Goal: Task Accomplishment & Management: Complete application form

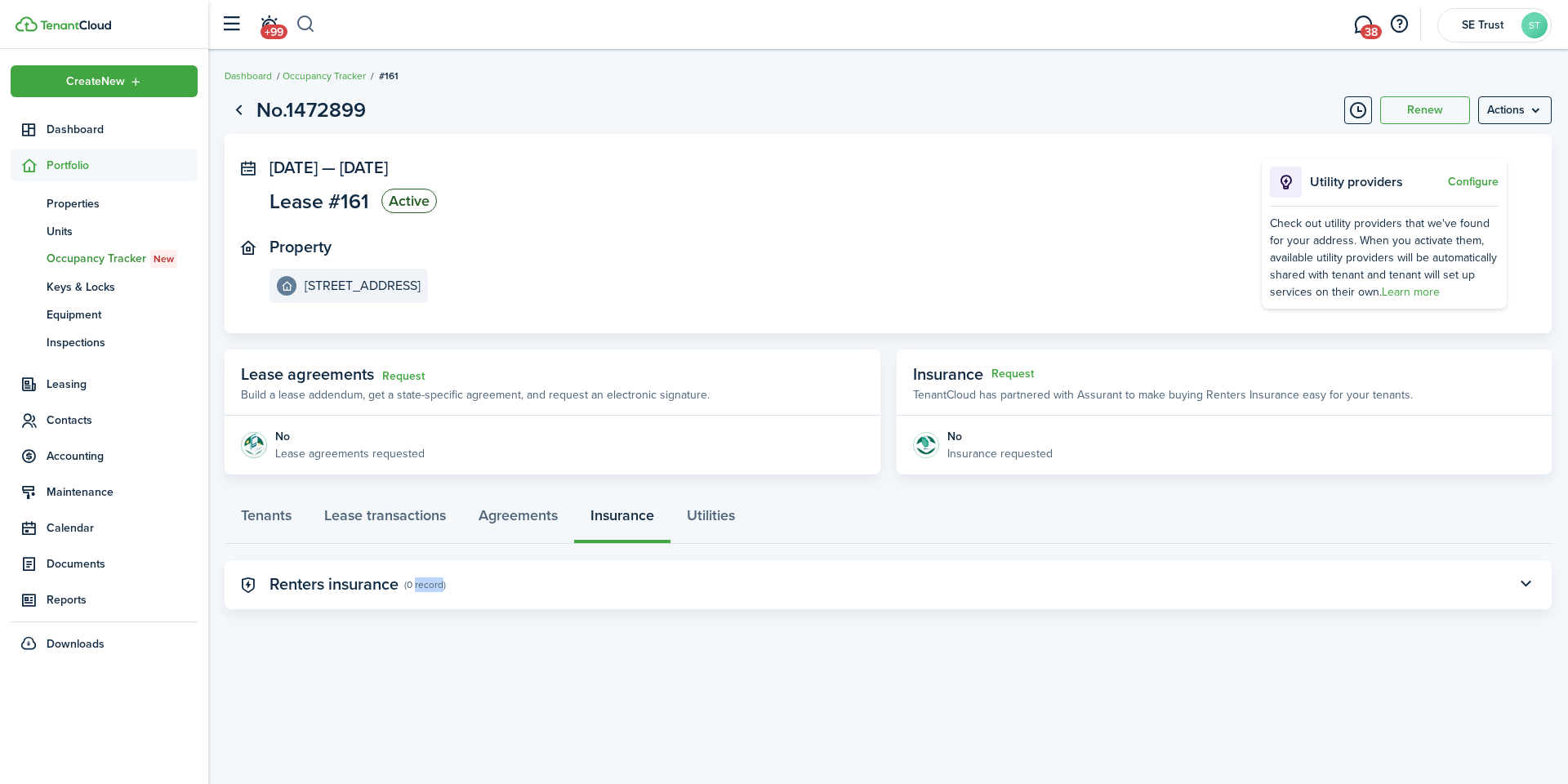
click at [315, 24] on button "button" at bounding box center [306, 24] width 20 height 28
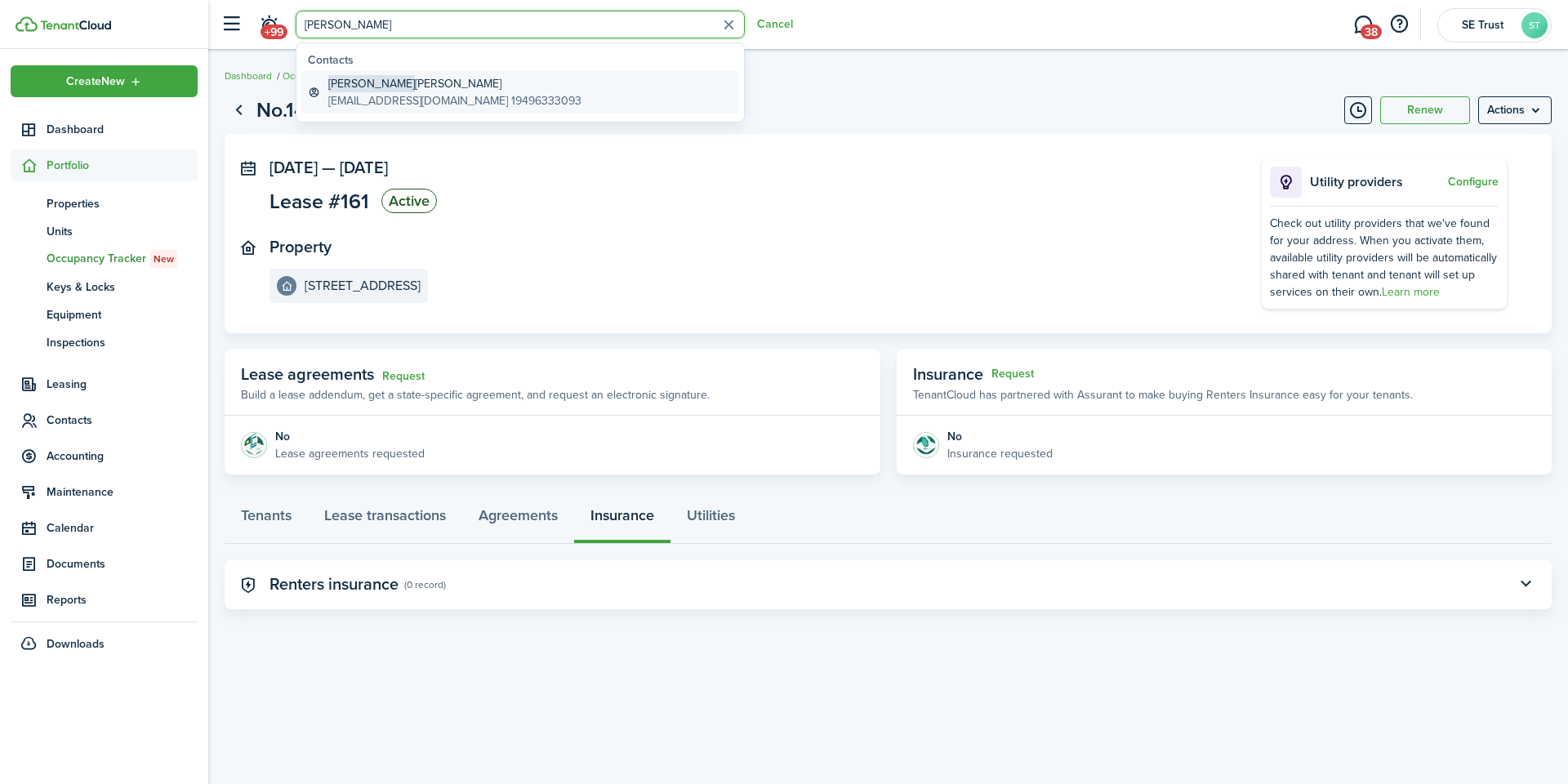
type input "[PERSON_NAME]"
click at [385, 88] on global-search-item-title "[PERSON_NAME]" at bounding box center [454, 84] width 253 height 17
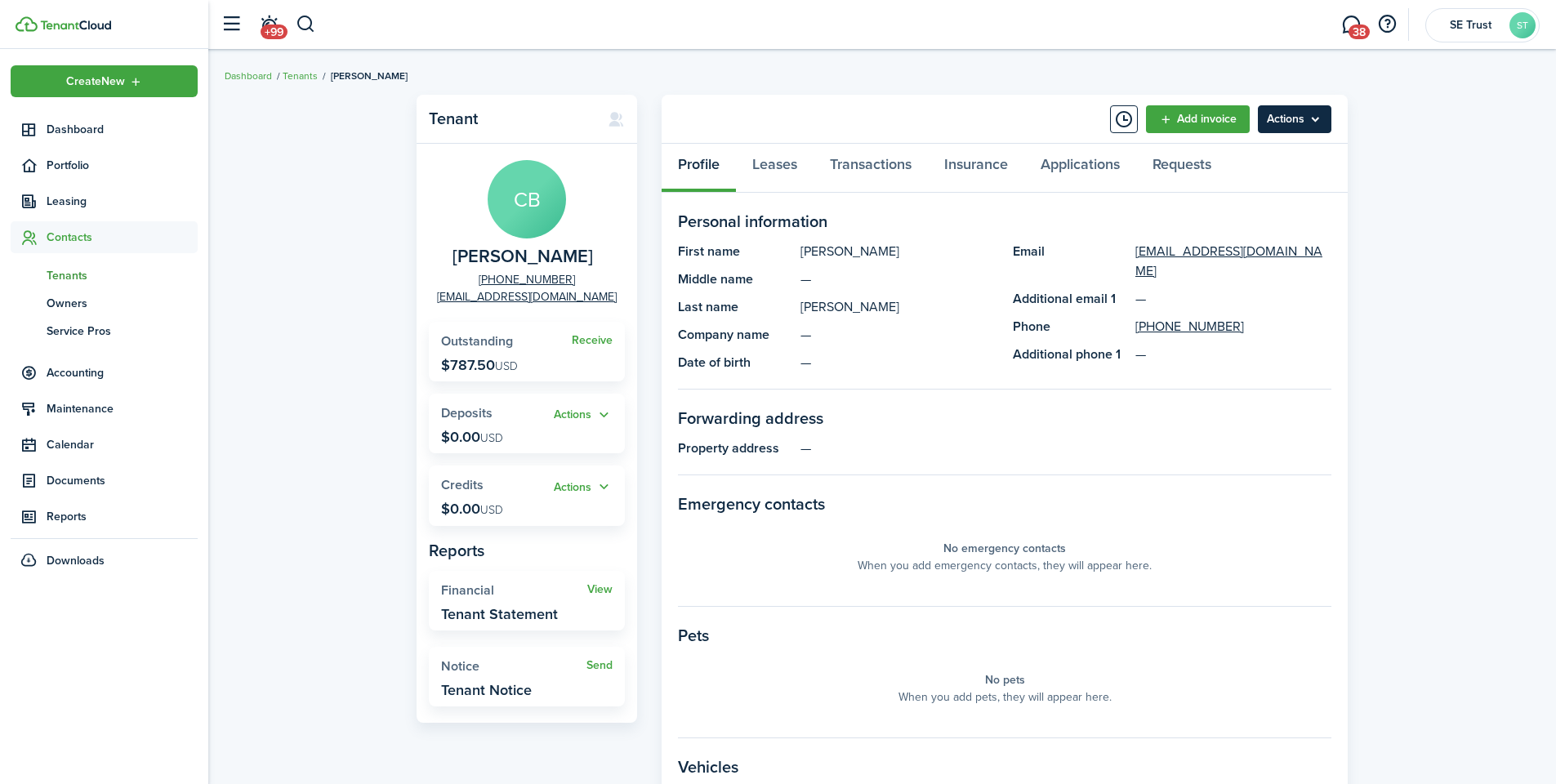
click at [1317, 111] on menu-btn "Actions" at bounding box center [1294, 120] width 73 height 28
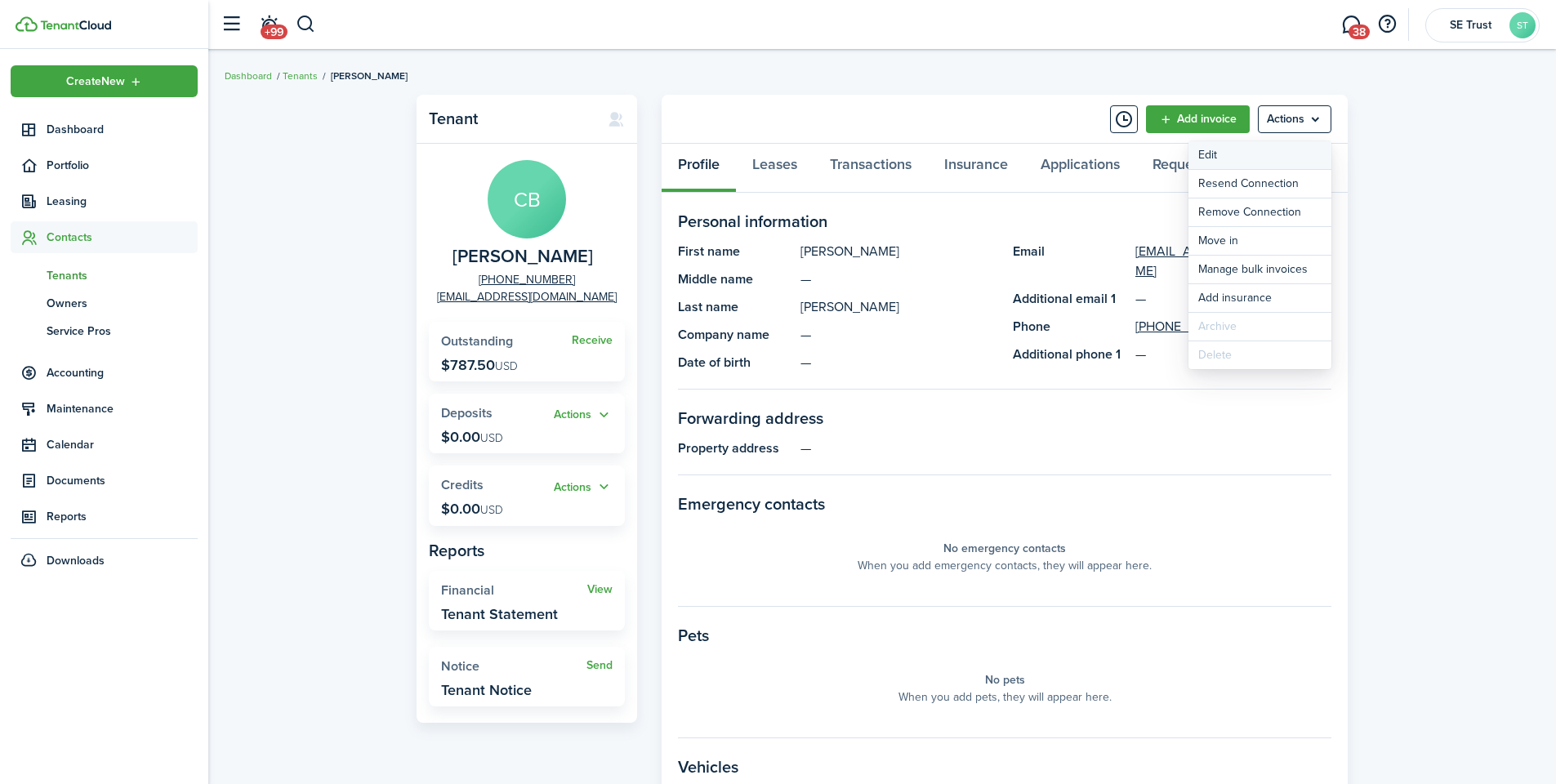
click at [1252, 153] on link "Edit" at bounding box center [1260, 155] width 143 height 28
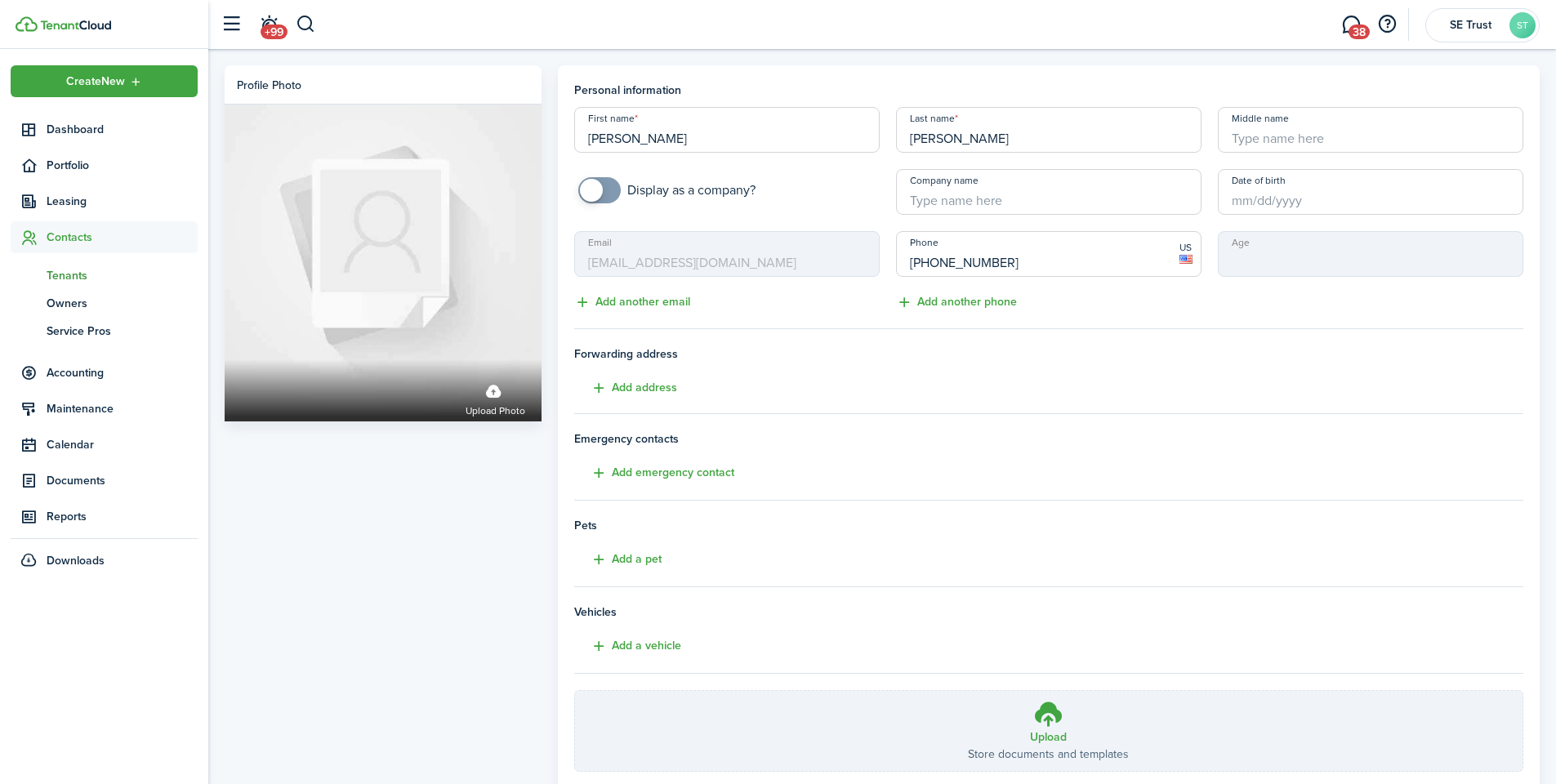
click at [752, 271] on mbsc-input "Email [EMAIL_ADDRESS][DOMAIN_NAME]" at bounding box center [727, 253] width 305 height 45
click at [750, 262] on mbsc-input "Email [EMAIL_ADDRESS][DOMAIN_NAME]" at bounding box center [727, 253] width 305 height 45
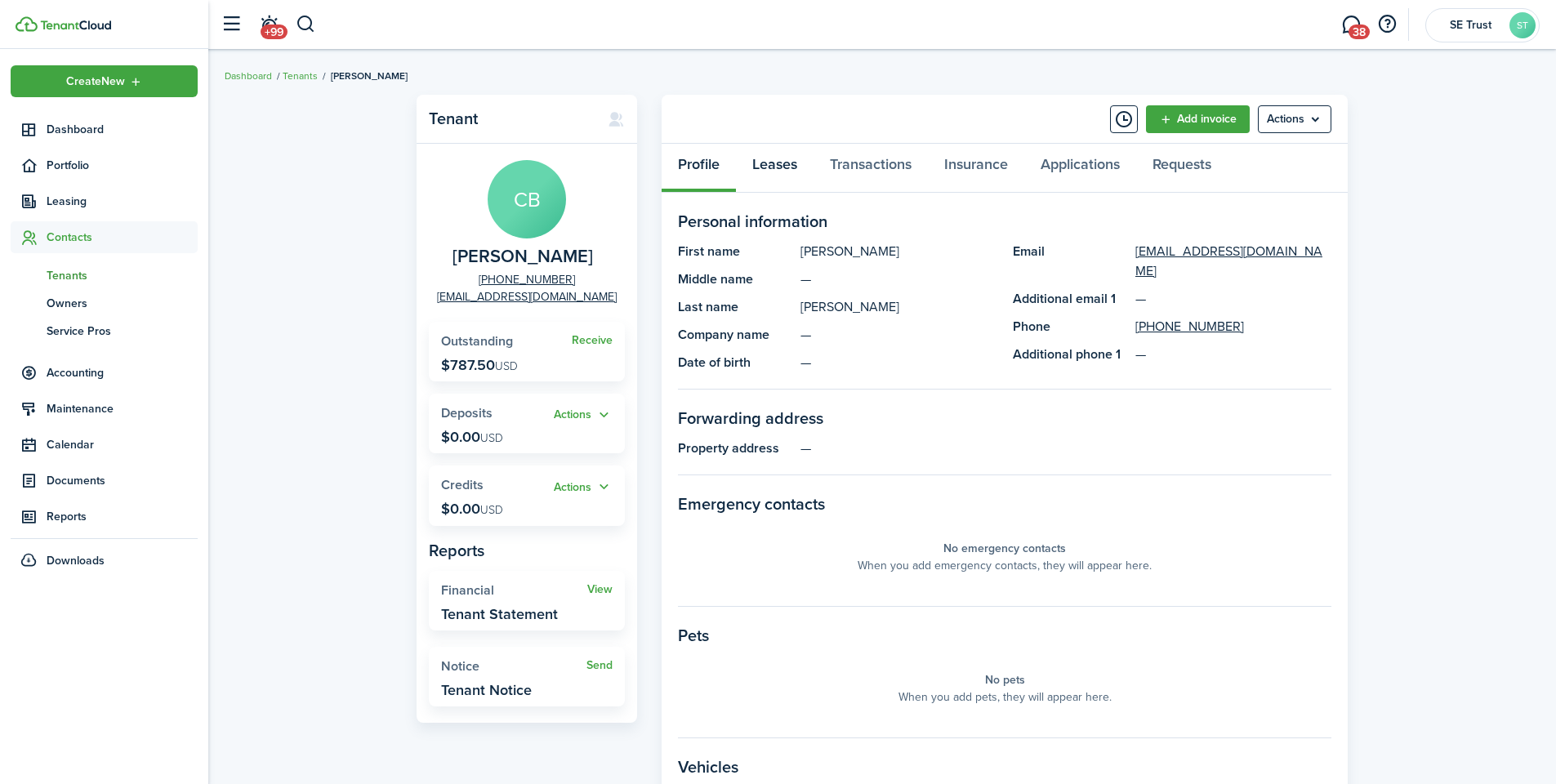
click at [798, 168] on link "Leases" at bounding box center [775, 168] width 78 height 49
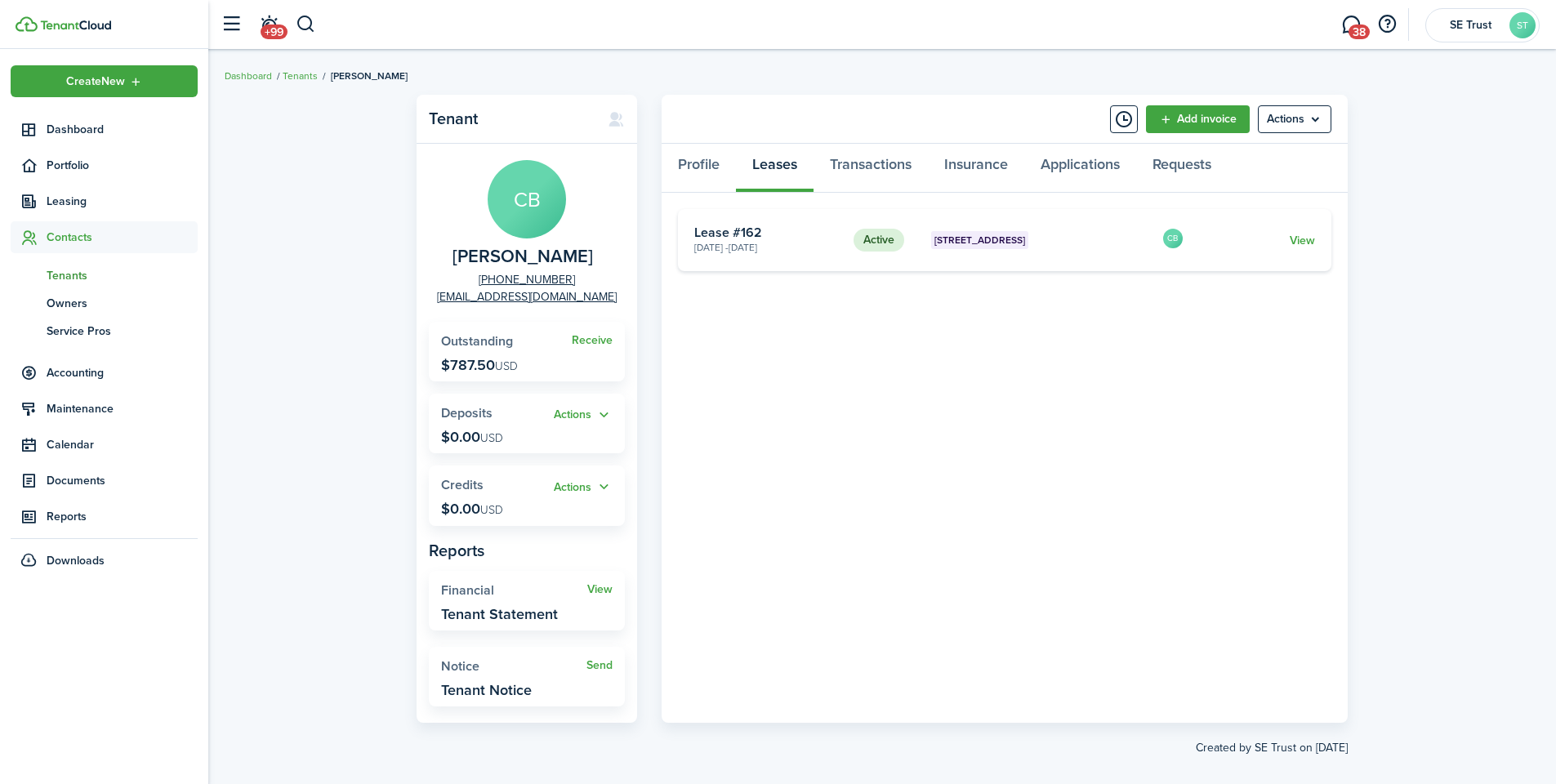
drag, startPoint x: 574, startPoint y: 278, endPoint x: 441, endPoint y: 263, distance: 133.8
click at [455, 269] on panel-main-group "CB [PERSON_NAME] [PHONE_NUMBER] [EMAIL_ADDRESS][DOMAIN_NAME]" at bounding box center [526, 233] width 196 height 146
click at [438, 270] on panel-main-group "CB [PERSON_NAME] [PHONE_NUMBER] [EMAIL_ADDRESS][DOMAIN_NAME]" at bounding box center [526, 233] width 196 height 146
drag, startPoint x: 476, startPoint y: 280, endPoint x: 482, endPoint y: 273, distance: 9.2
click at [482, 273] on panel-main-group "CB [PERSON_NAME] [PHONE_NUMBER] [EMAIL_ADDRESS][DOMAIN_NAME]" at bounding box center [526, 233] width 196 height 146
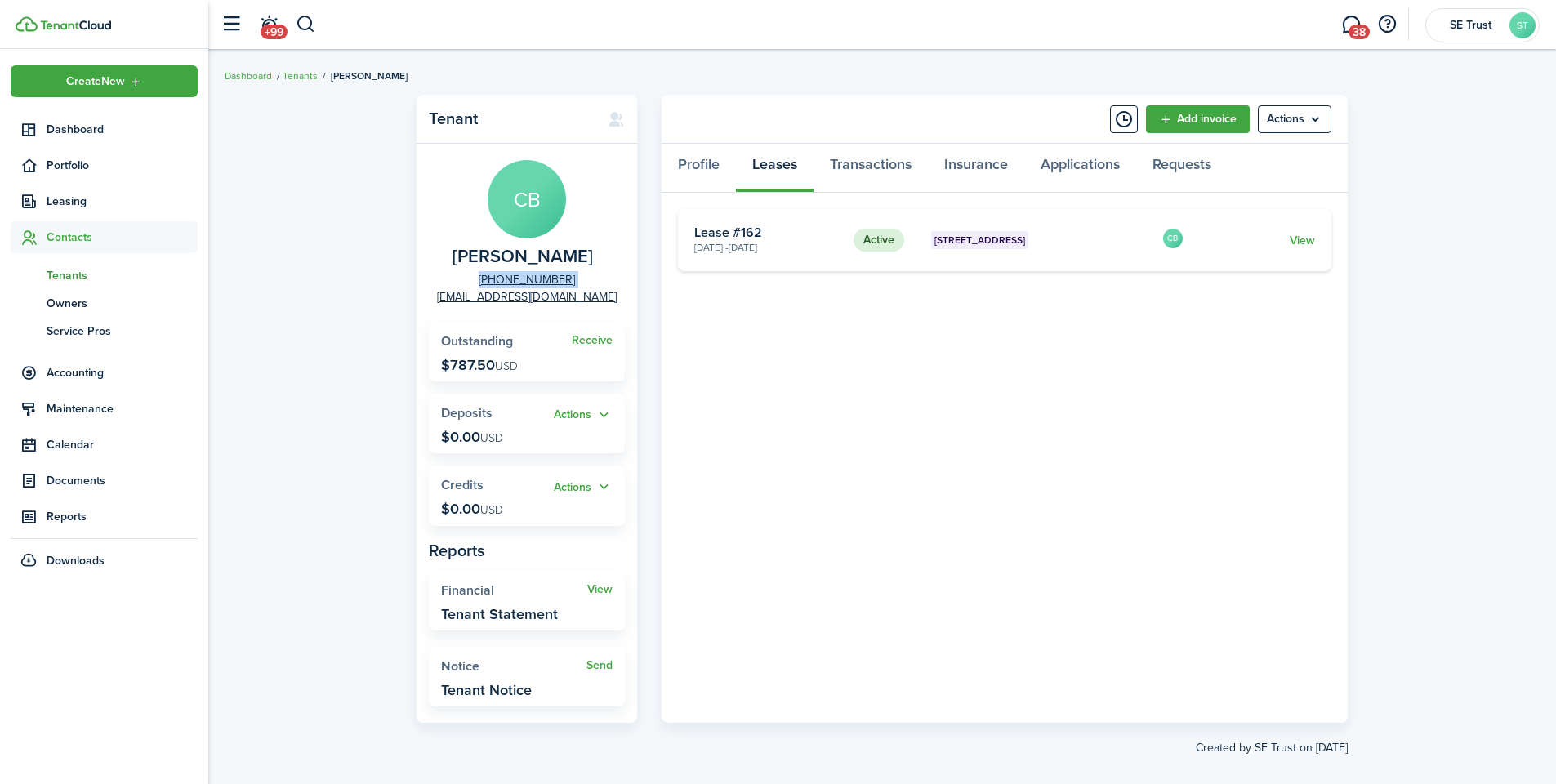
copy link "[PHONE_NUMBER]"
drag, startPoint x: 1027, startPoint y: 238, endPoint x: 1016, endPoint y: 241, distance: 11.4
click at [1016, 241] on span "[STREET_ADDRESS]" at bounding box center [980, 240] width 91 height 15
click at [64, 273] on span "Tenants" at bounding box center [122, 276] width 151 height 17
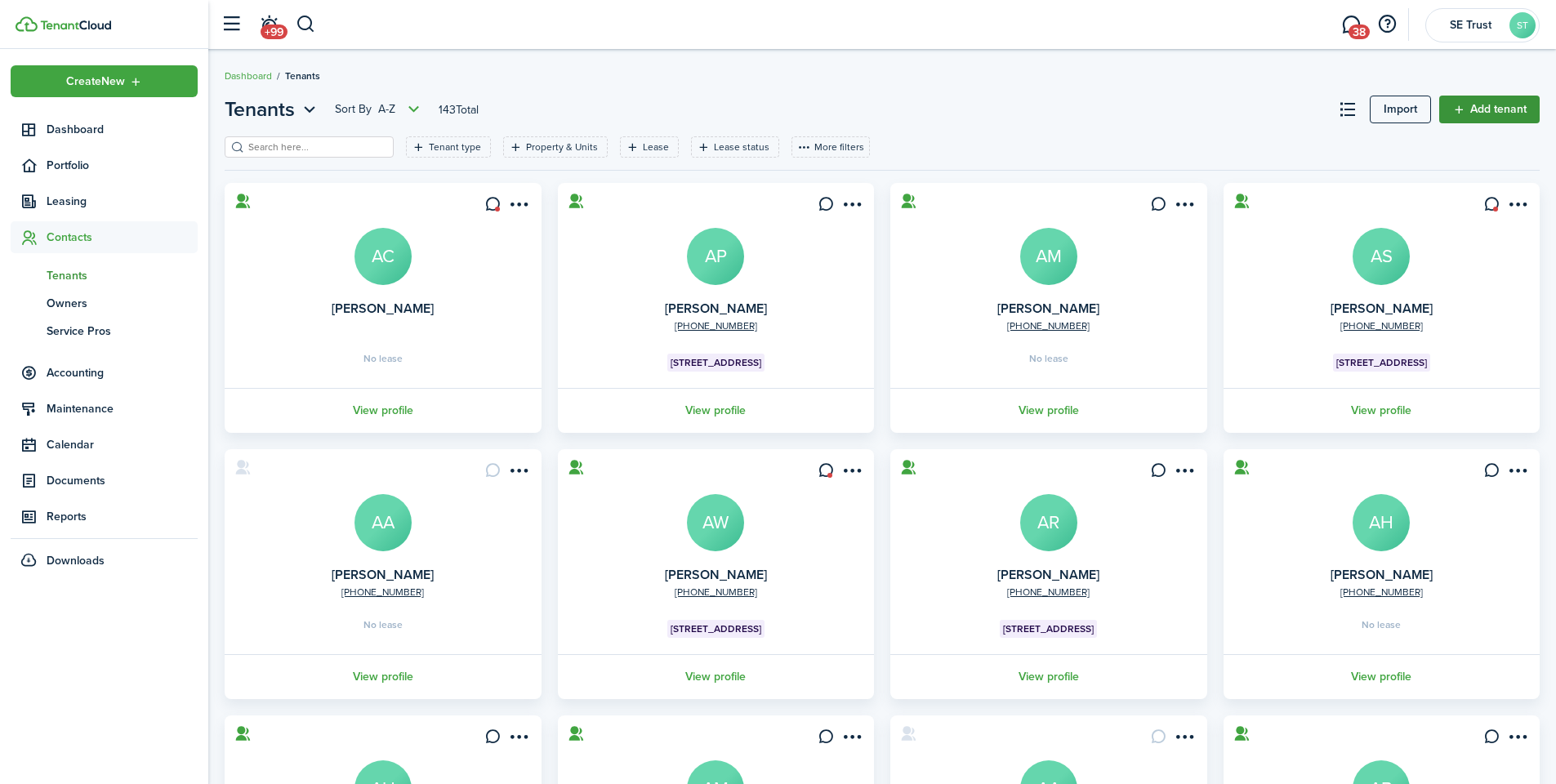
click at [1485, 106] on link "Add tenant" at bounding box center [1489, 109] width 100 height 28
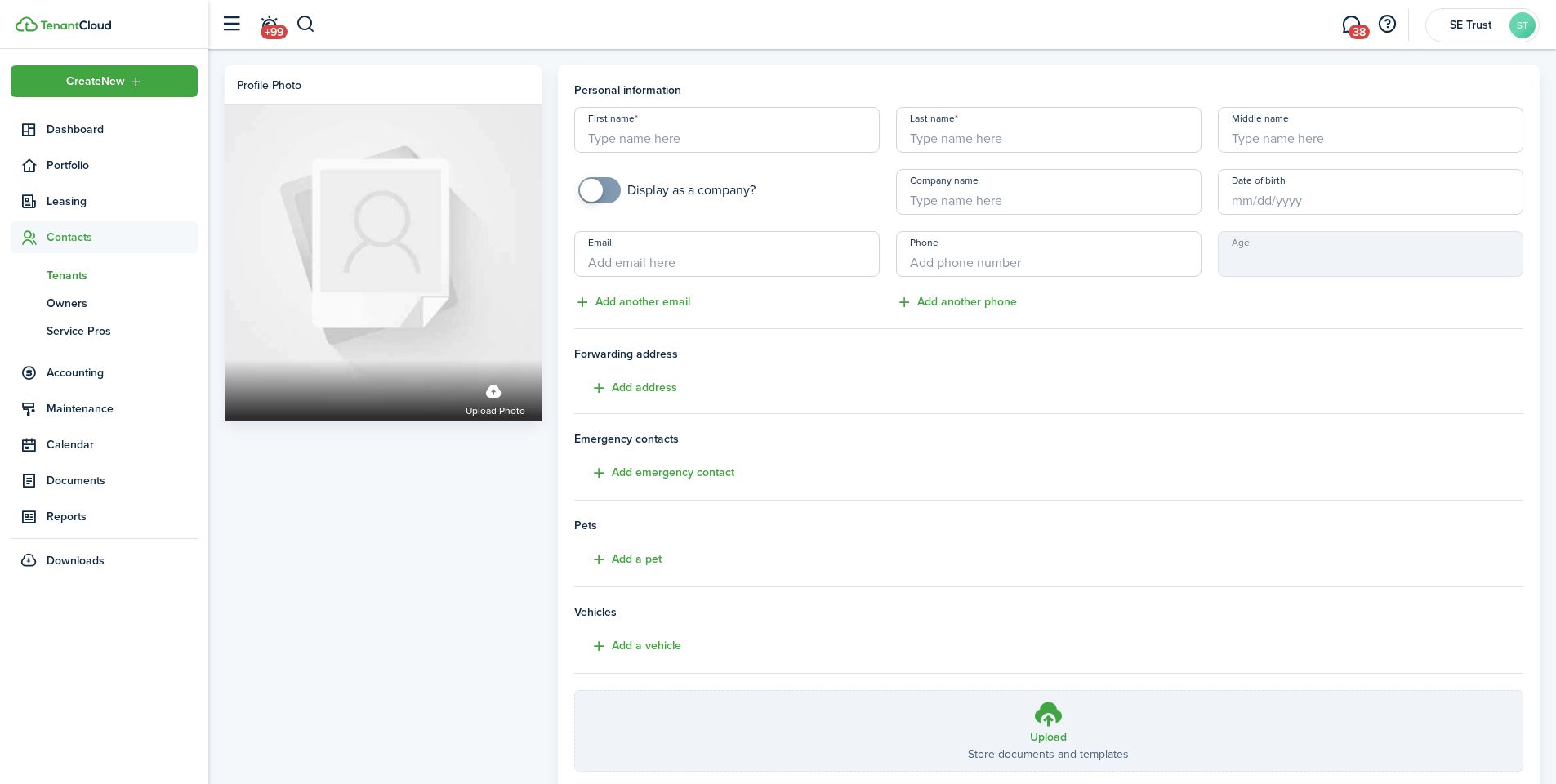
click at [688, 135] on input "First name" at bounding box center [727, 129] width 305 height 45
type input "[PERSON_NAME]"
click at [686, 58] on div "Profile photo Upload photo Personal information First name [PERSON_NAME] name […" at bounding box center [882, 454] width 1348 height 809
click at [686, 254] on input "Email" at bounding box center [727, 253] width 305 height 45
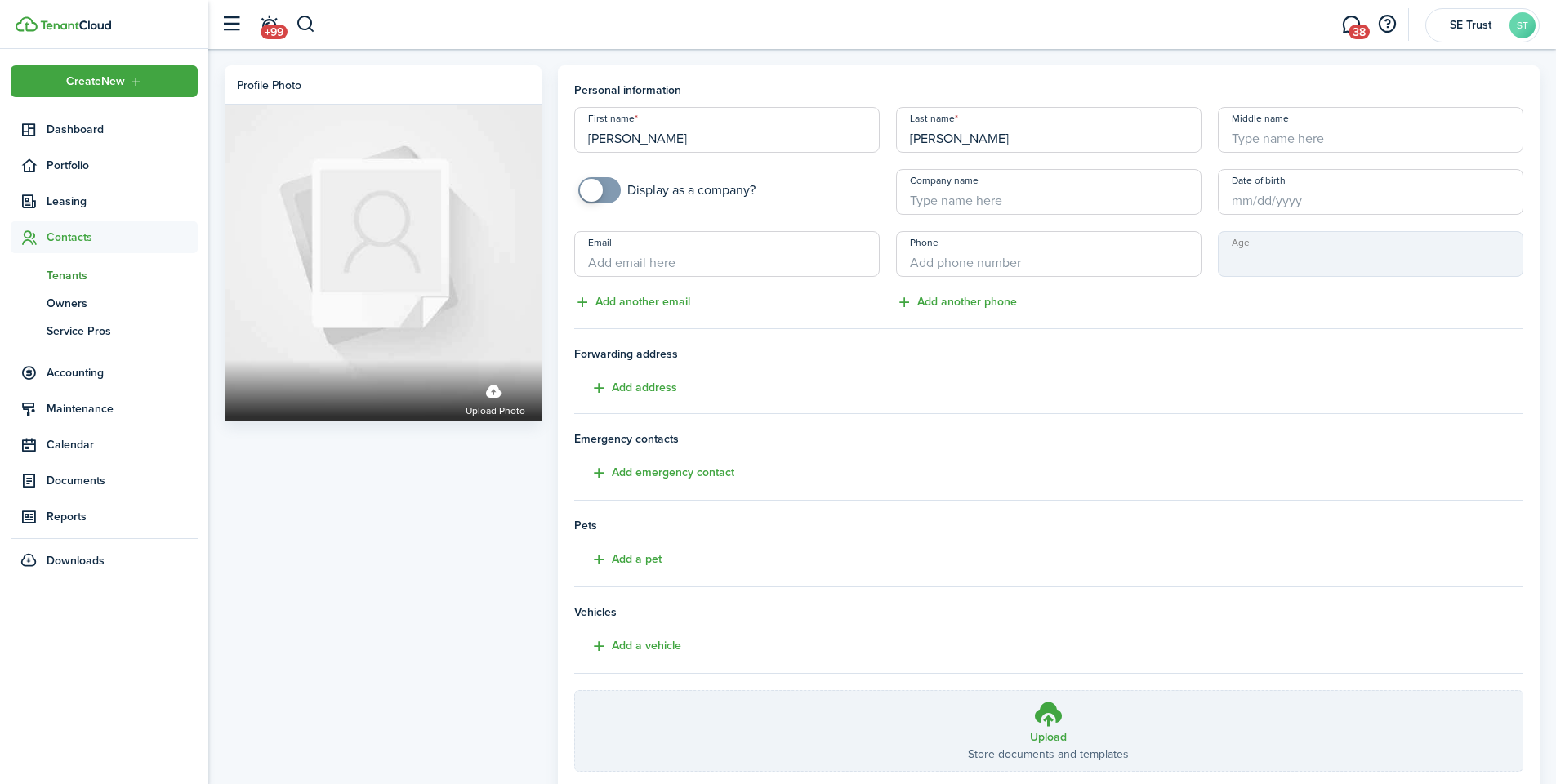
paste input "[EMAIL_ADDRESS][DOMAIN_NAME]"
type input "[EMAIL_ADDRESS][DOMAIN_NAME]"
click at [960, 258] on input "+1" at bounding box center [1048, 253] width 305 height 45
paste input "[PHONE_NUMBER]"
click at [1067, 263] on input "[PHONE_NUMBER]" at bounding box center [1048, 253] width 305 height 45
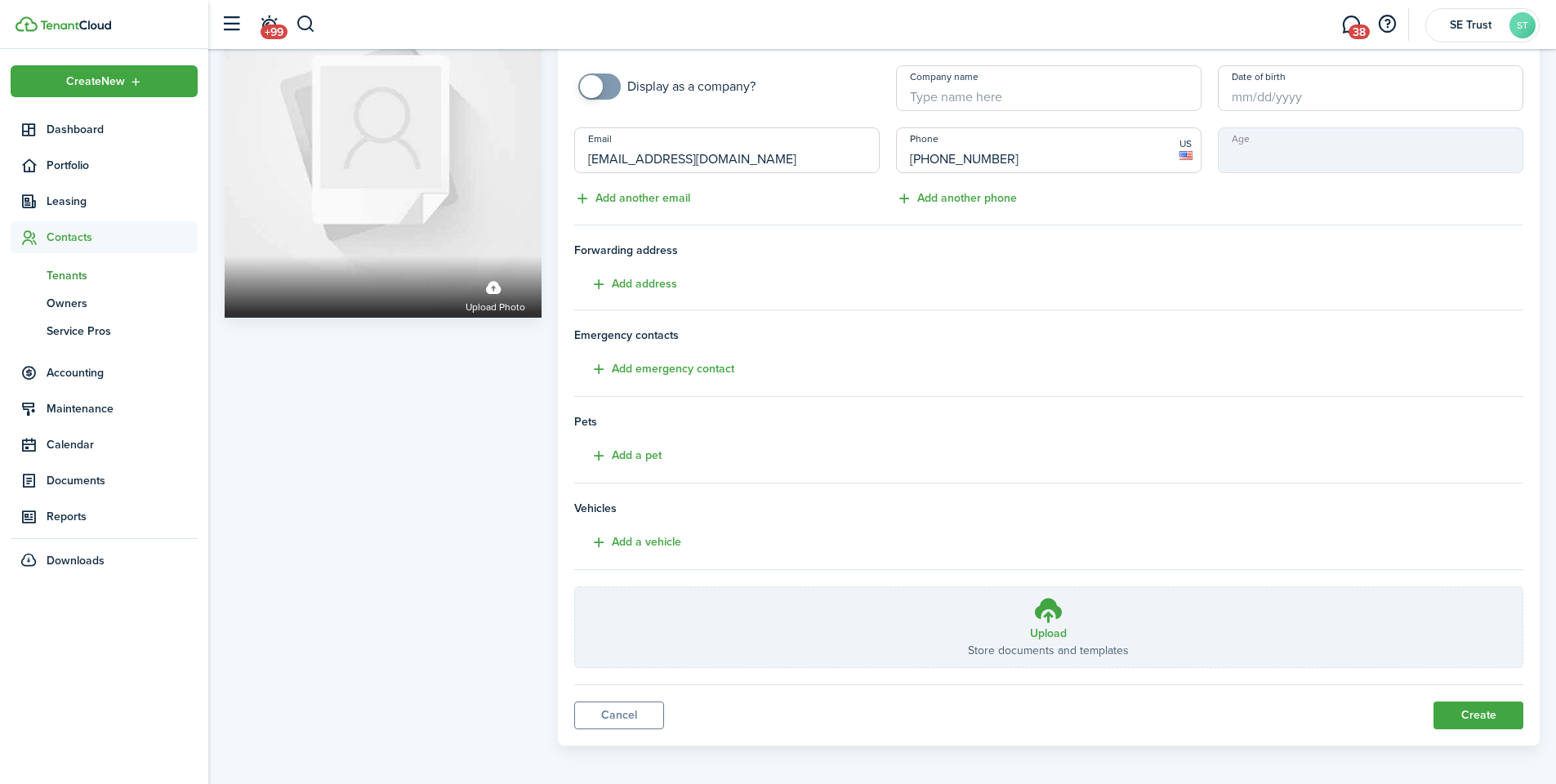
scroll to position [110, 0]
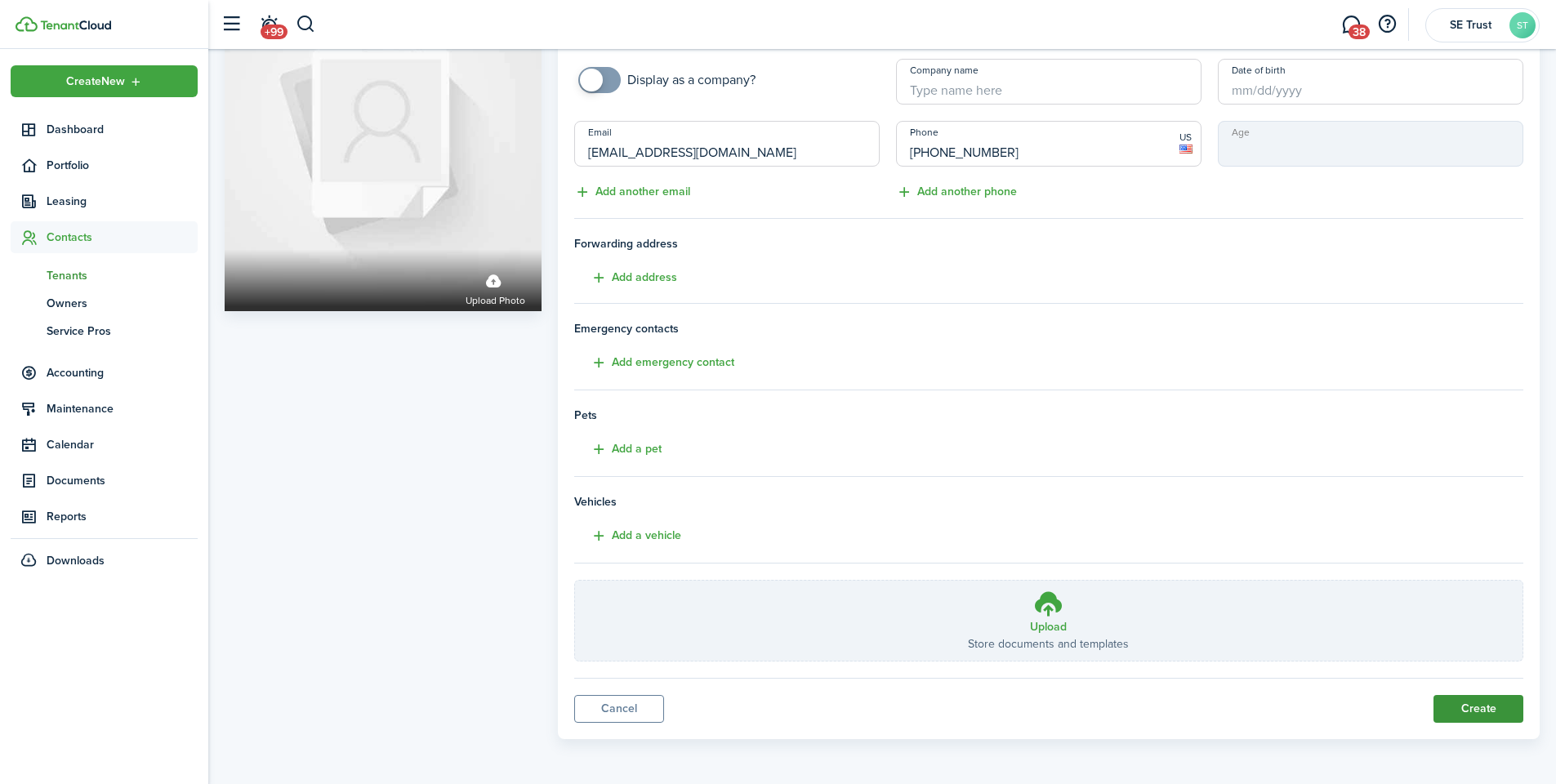
type input "[PHONE_NUMBER]"
click at [1454, 702] on button "Create" at bounding box center [1478, 709] width 90 height 28
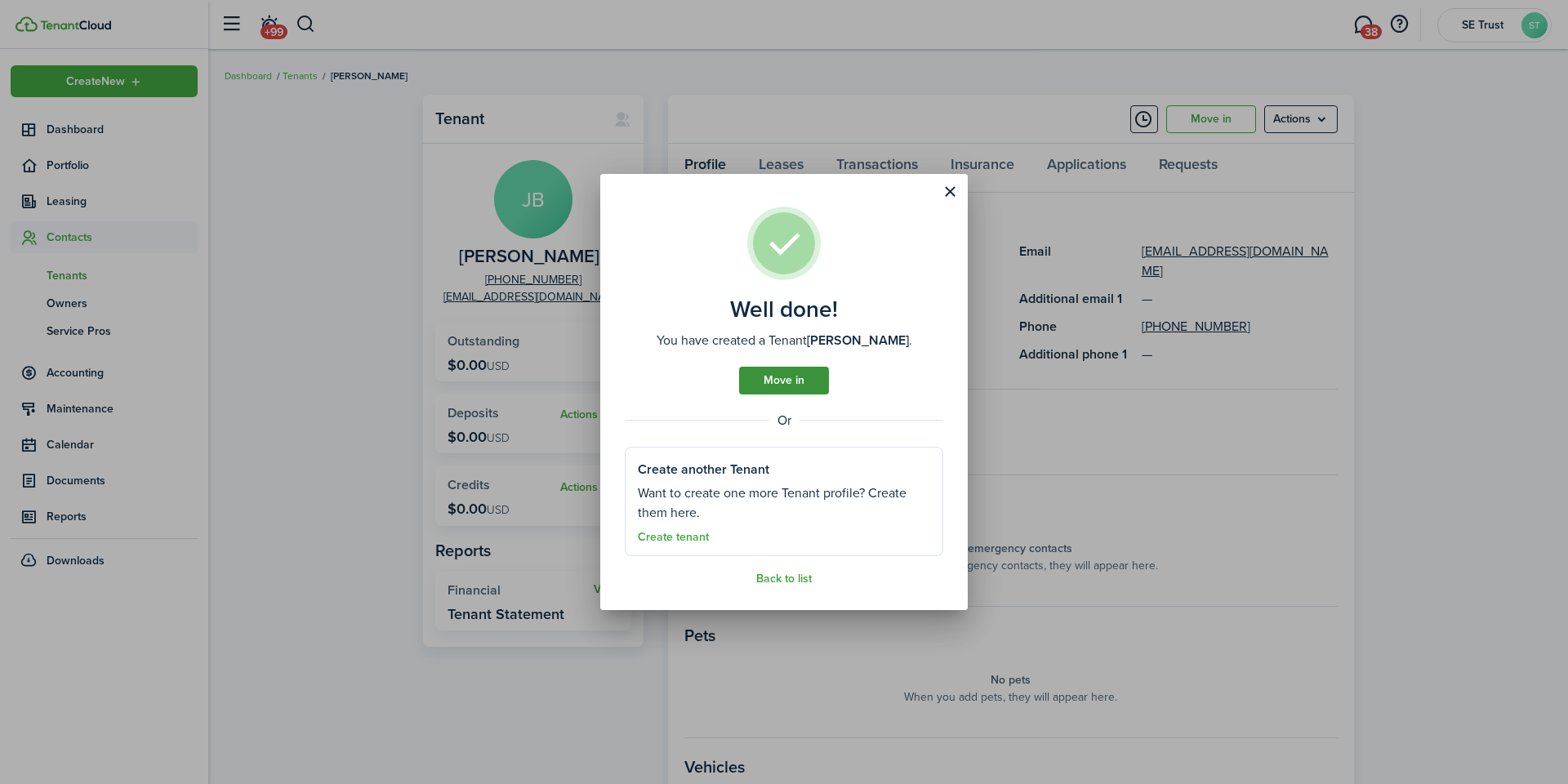
click at [801, 376] on link "Move in" at bounding box center [784, 380] width 90 height 28
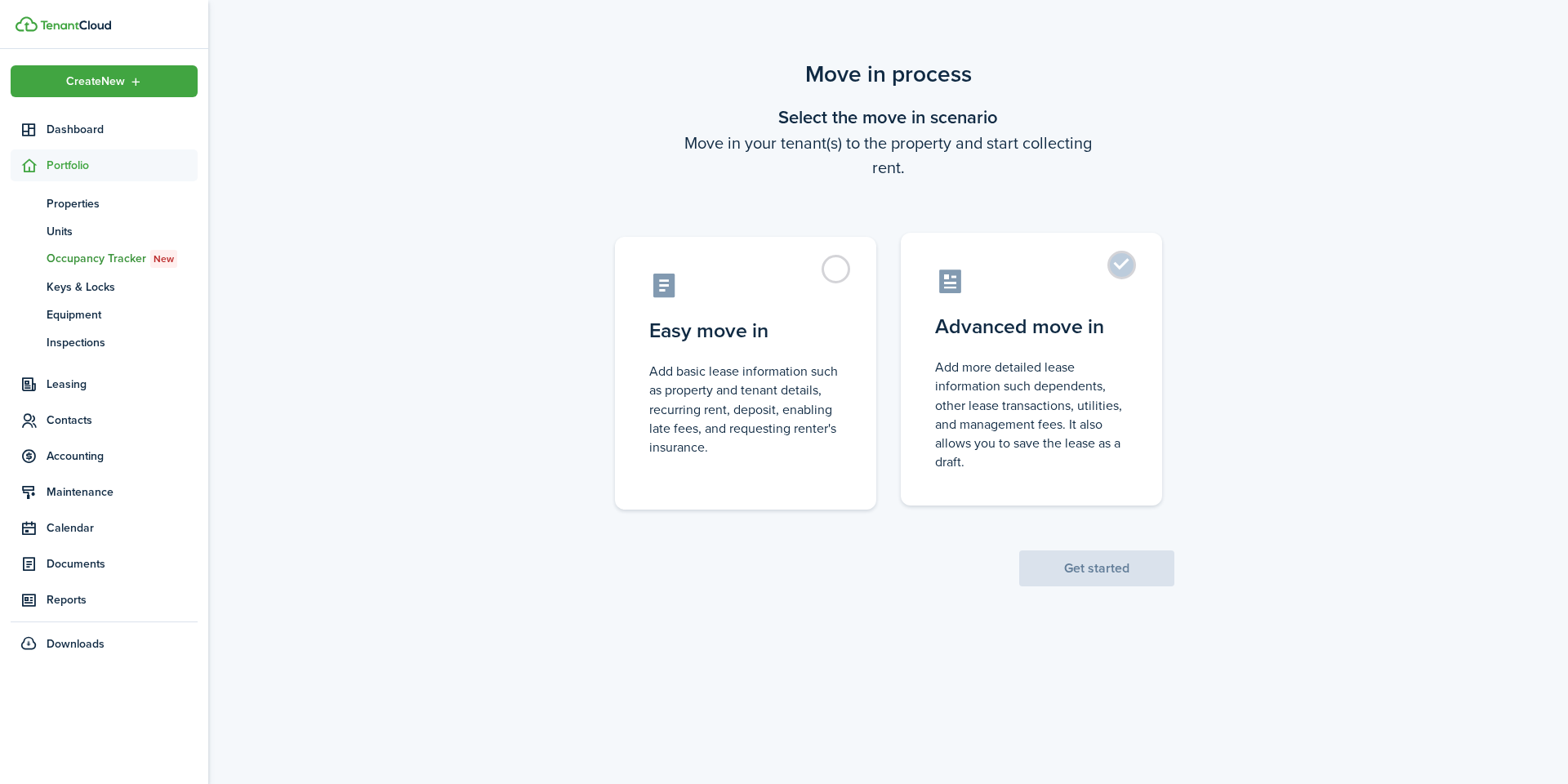
click at [1112, 266] on label "Advanced move in Add more detailed lease information such dependents, other lea…" at bounding box center [1031, 369] width 261 height 273
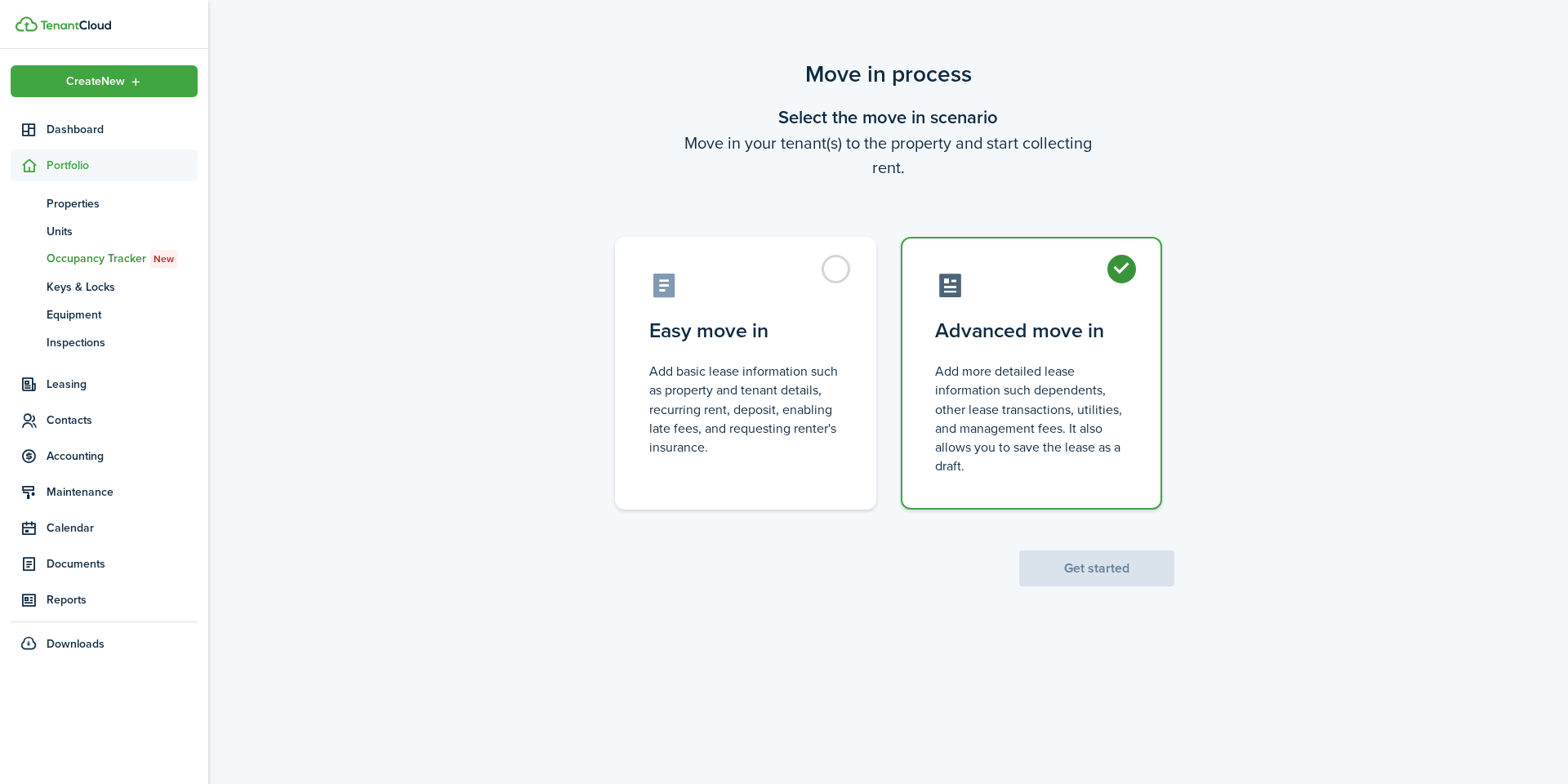
radio input "true"
click at [1084, 566] on button "Get started" at bounding box center [1096, 568] width 155 height 36
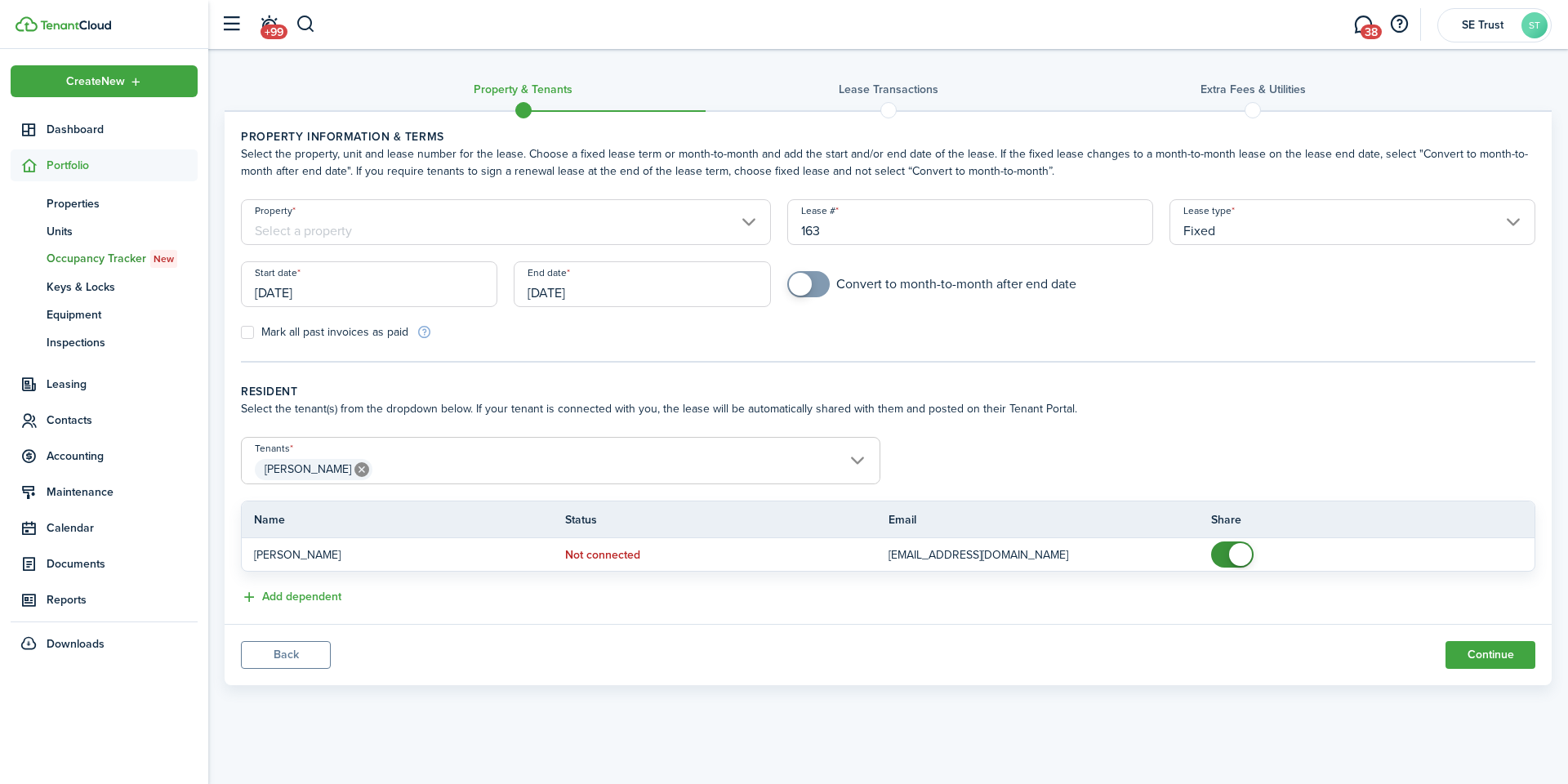
click at [619, 235] on input "Property" at bounding box center [505, 222] width 529 height 45
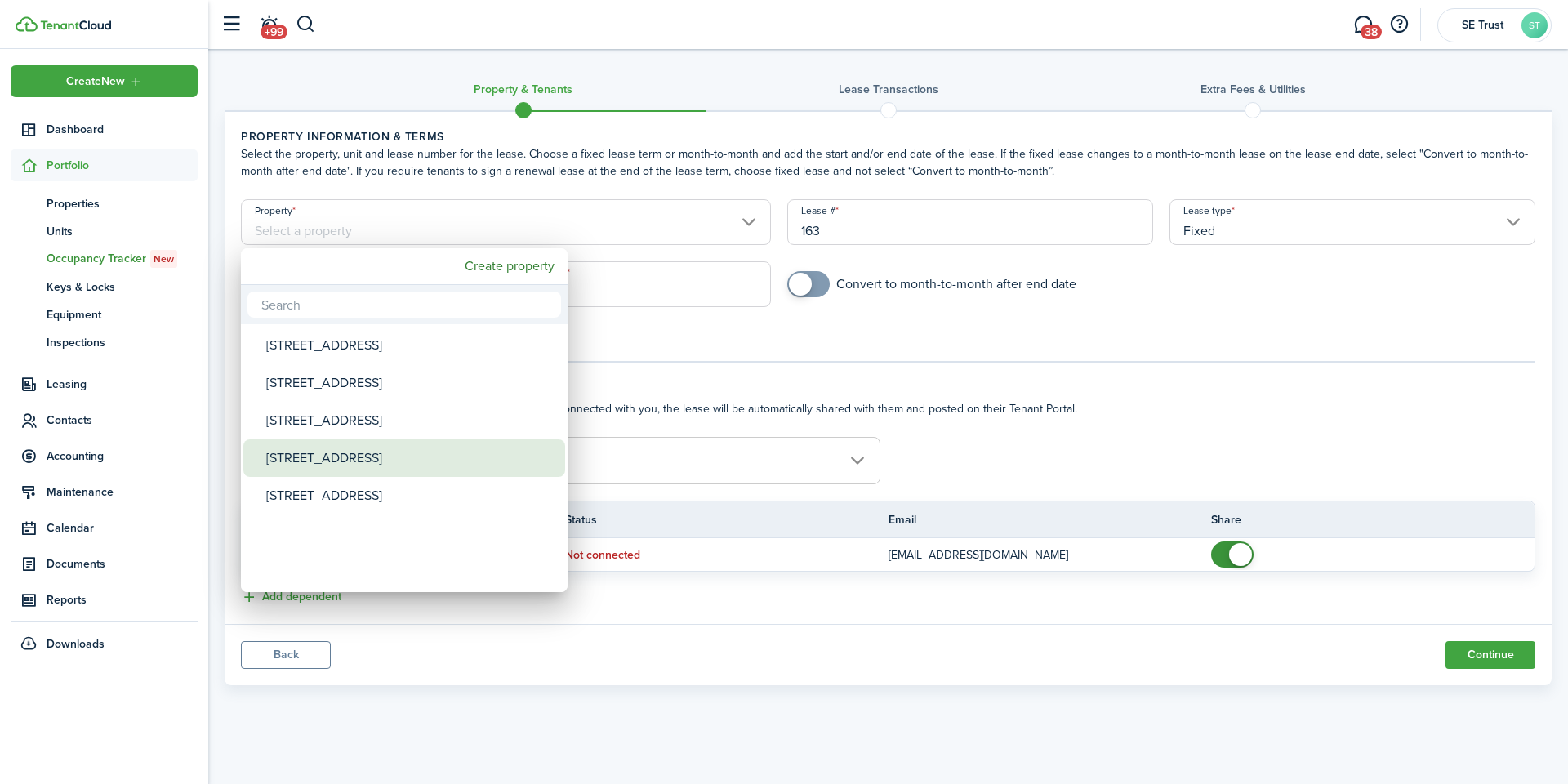
click at [390, 452] on div "[STREET_ADDRESS]" at bounding box center [411, 458] width 289 height 38
type input "[STREET_ADDRESS]"
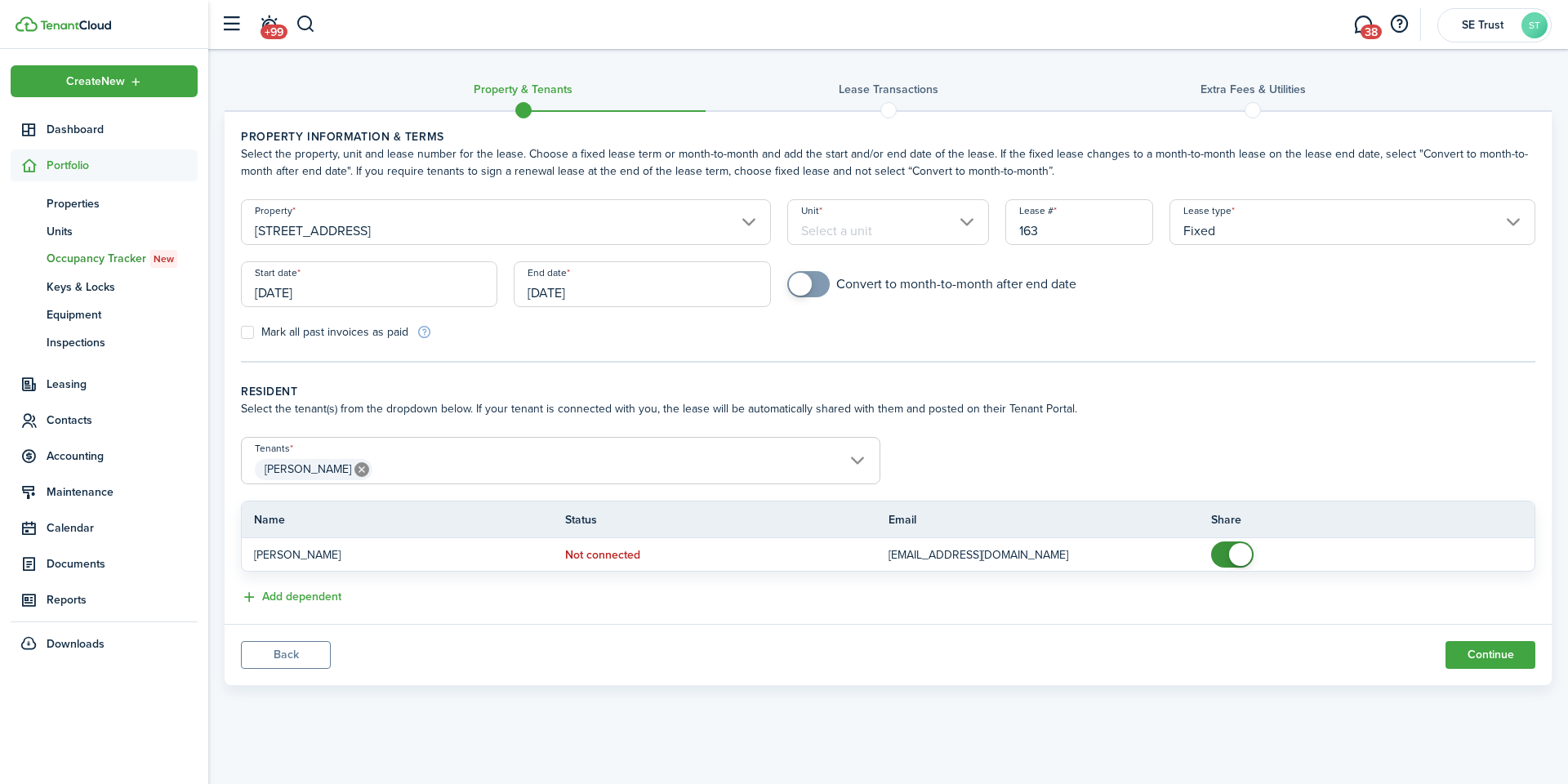
click at [969, 207] on input "Unit" at bounding box center [888, 222] width 202 height 45
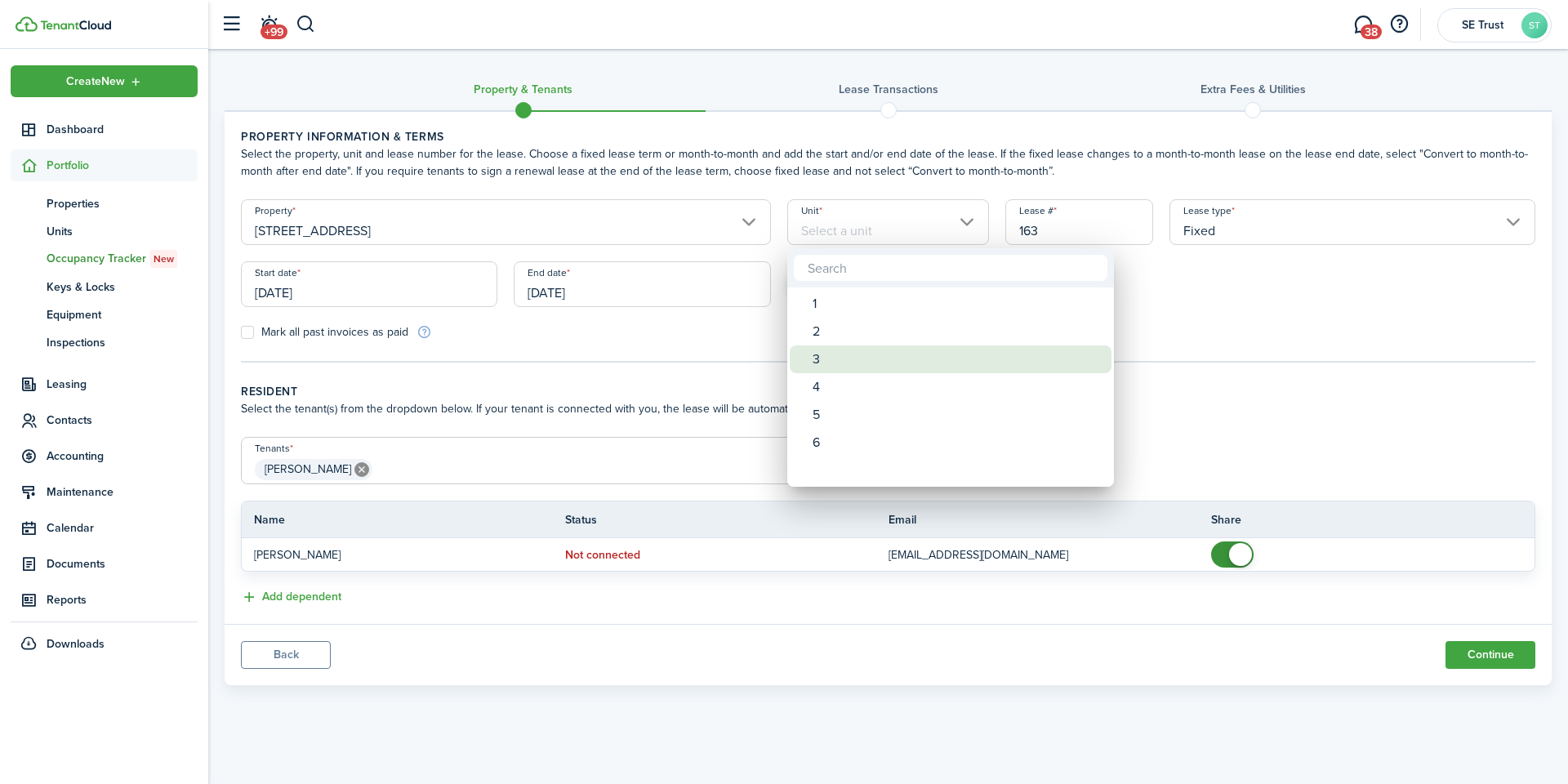
click at [831, 368] on div "3" at bounding box center [957, 359] width 289 height 28
type input "3"
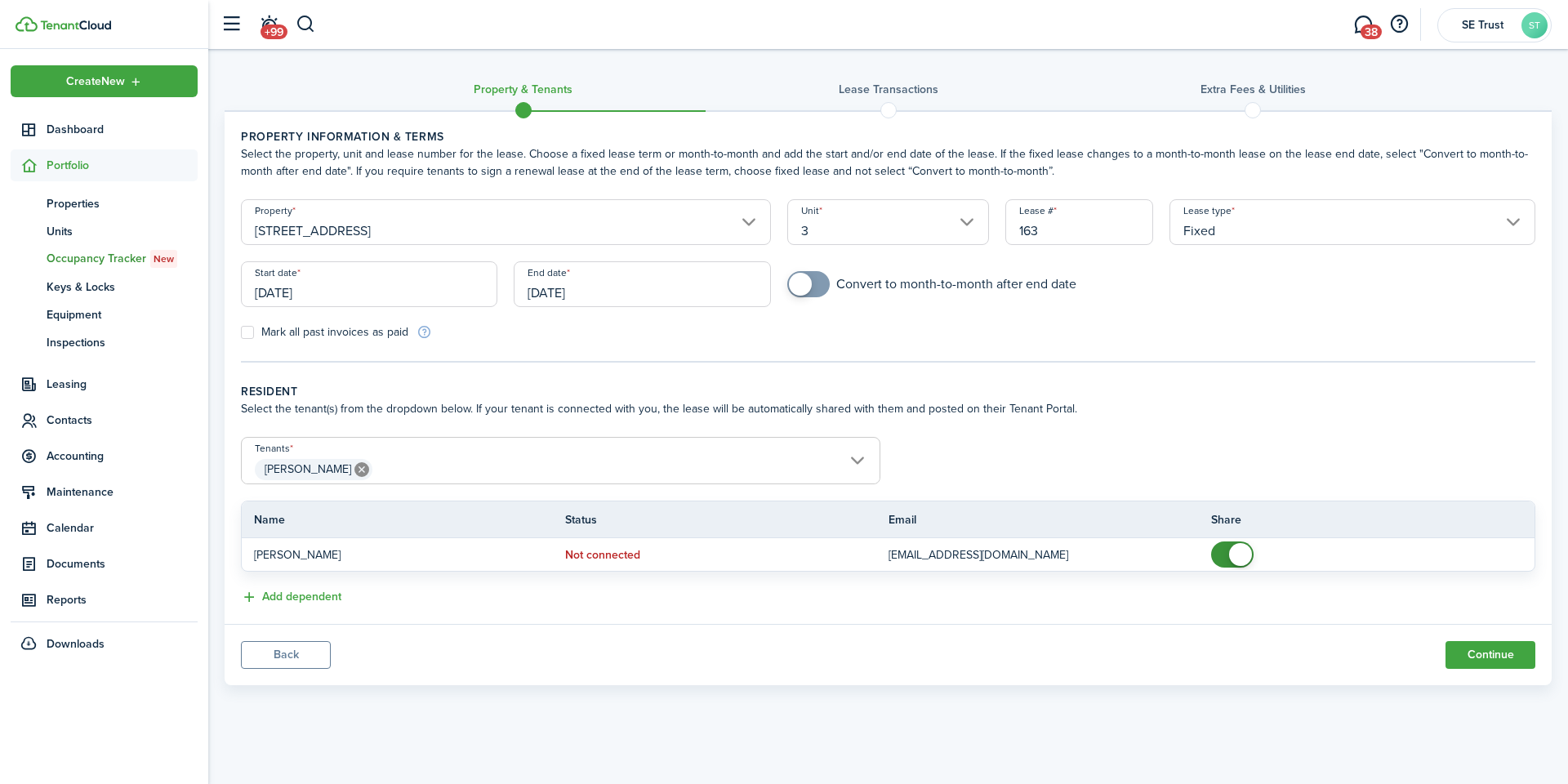
click at [416, 290] on input "[DATE]" at bounding box center [369, 284] width 256 height 45
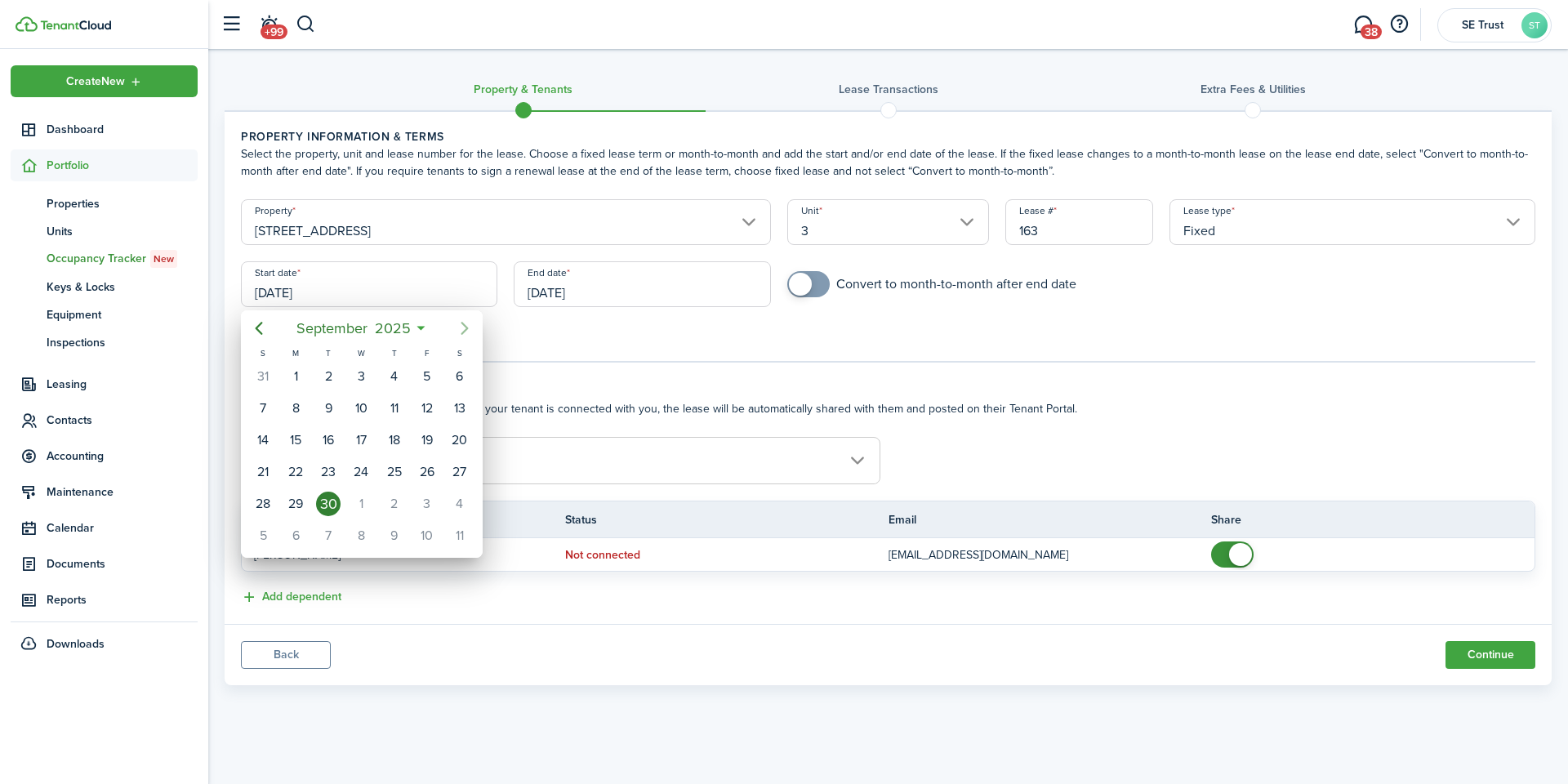
click at [474, 323] on icon "Next page" at bounding box center [464, 328] width 19 height 19
click at [363, 386] on div "1" at bounding box center [361, 377] width 24 height 24
type input "[DATE]"
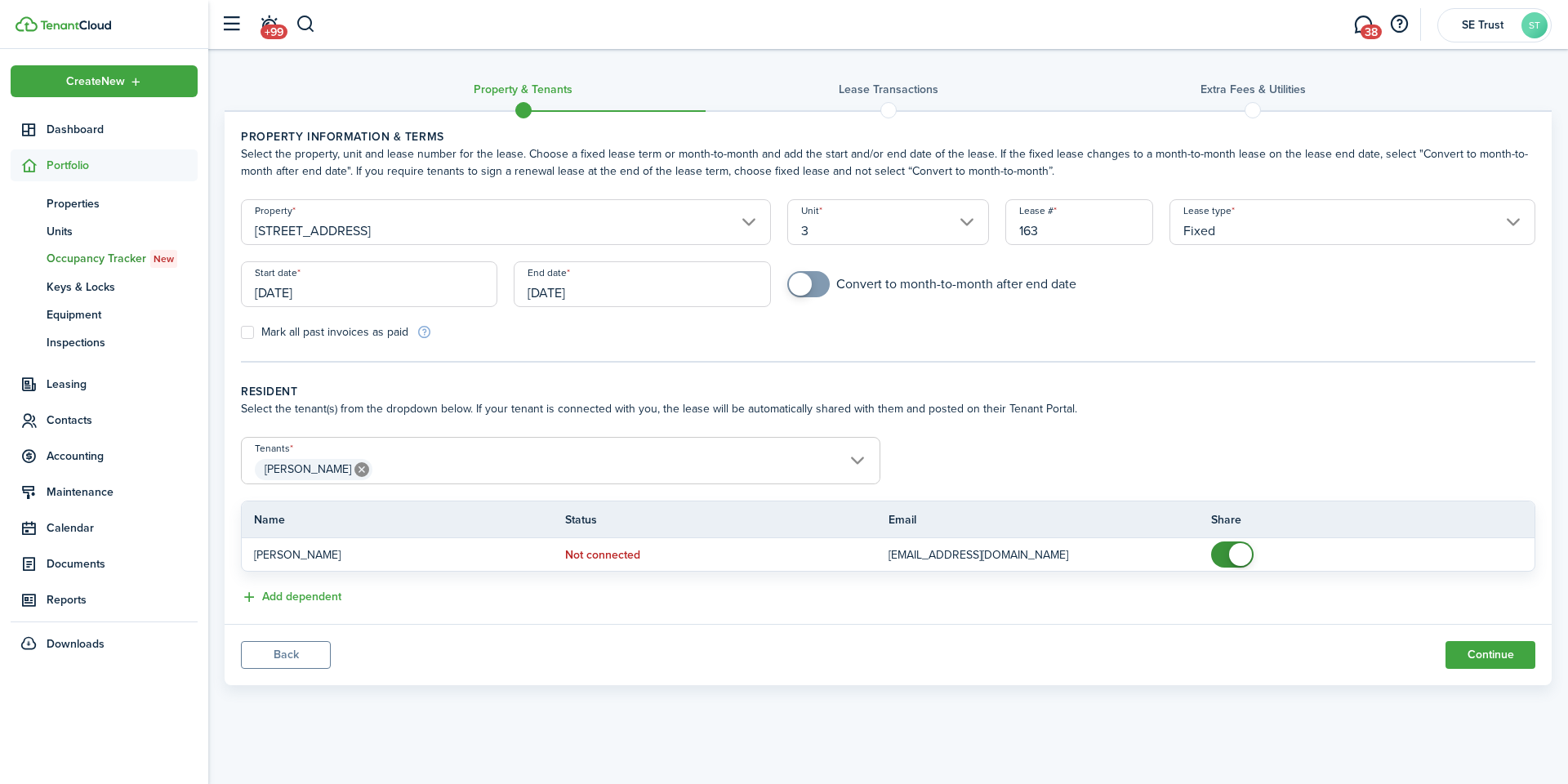
click at [669, 293] on input "[DATE]" at bounding box center [642, 284] width 256 height 45
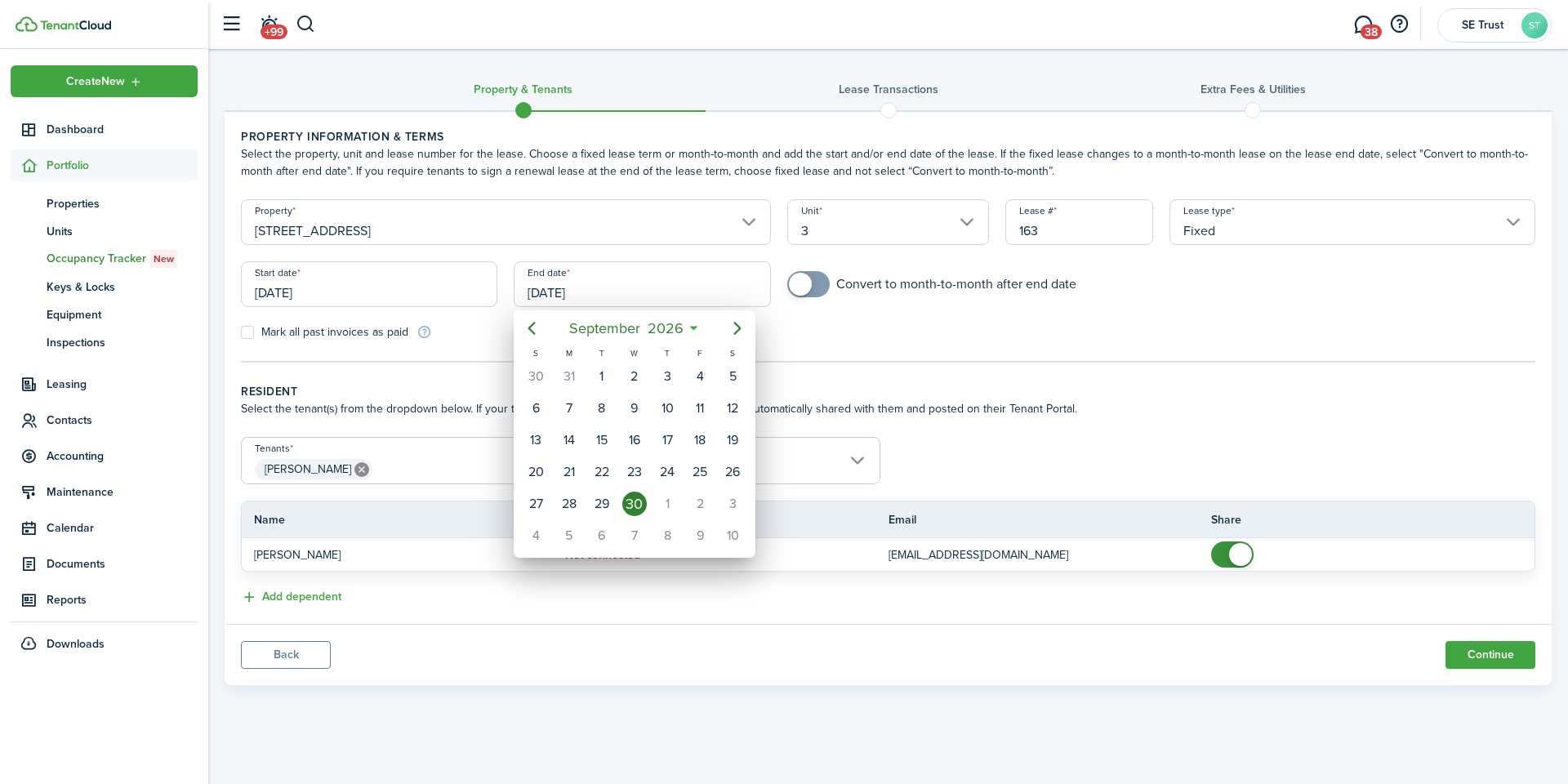
click at [785, 333] on div at bounding box center [784, 392] width 1829 height 1046
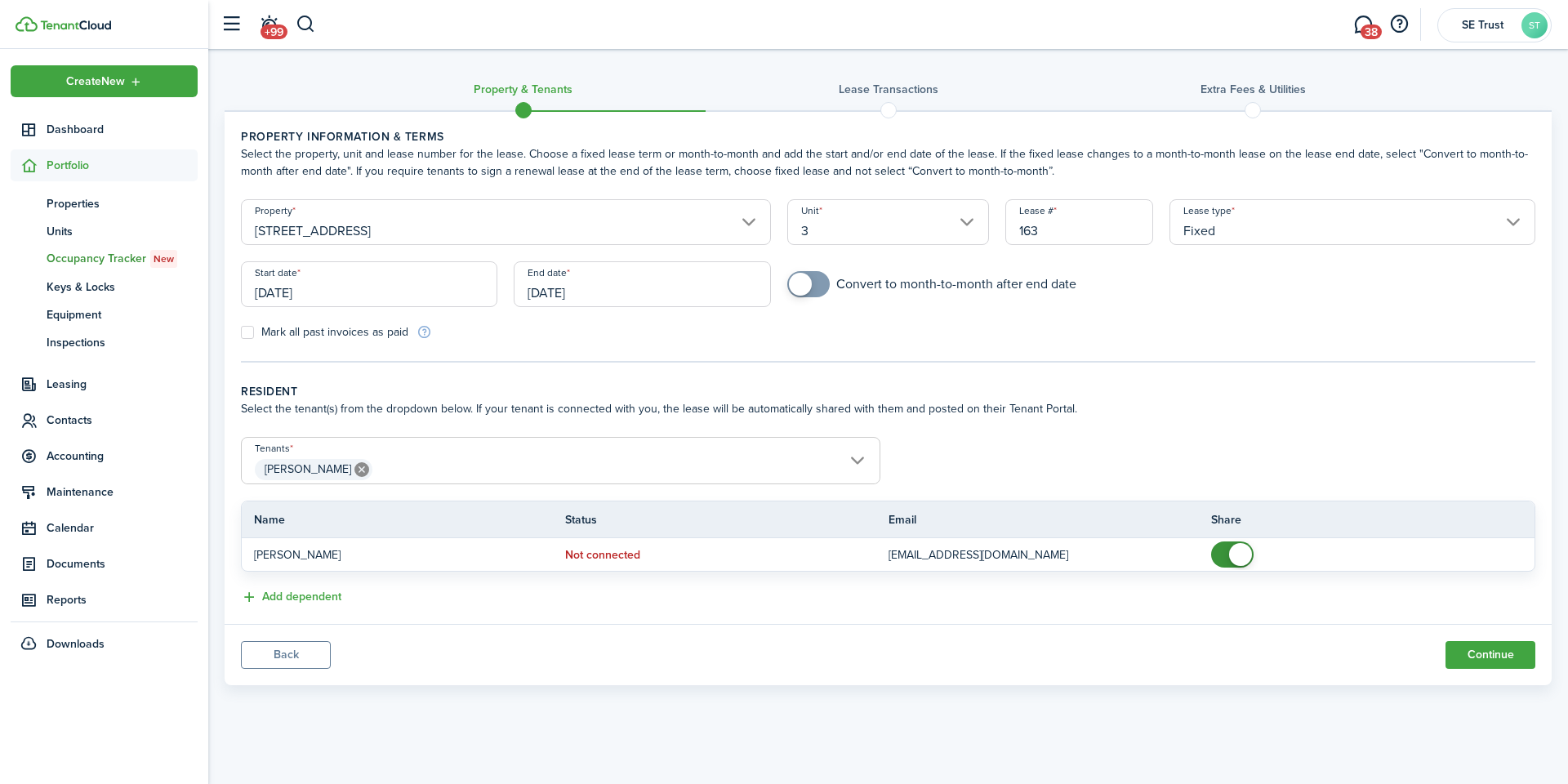
checkbox input "true"
click at [810, 282] on span at bounding box center [800, 284] width 23 height 23
click at [1465, 647] on button "Continue" at bounding box center [1490, 655] width 90 height 28
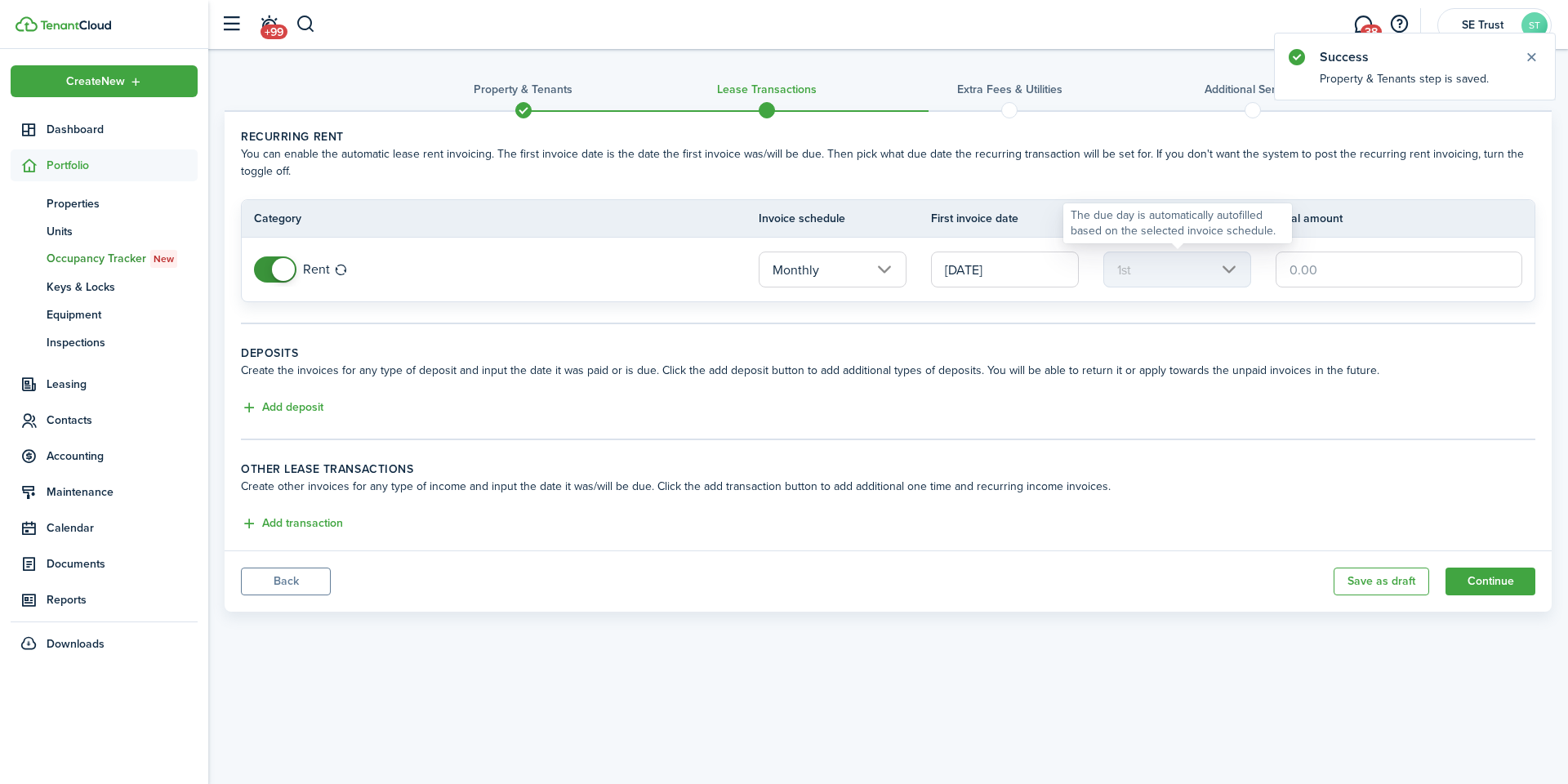
drag, startPoint x: 1326, startPoint y: 262, endPoint x: 1243, endPoint y: 263, distance: 83.0
click at [1243, 263] on tr "Rent Monthly [DATE] 1st" at bounding box center [888, 269] width 1293 height 64
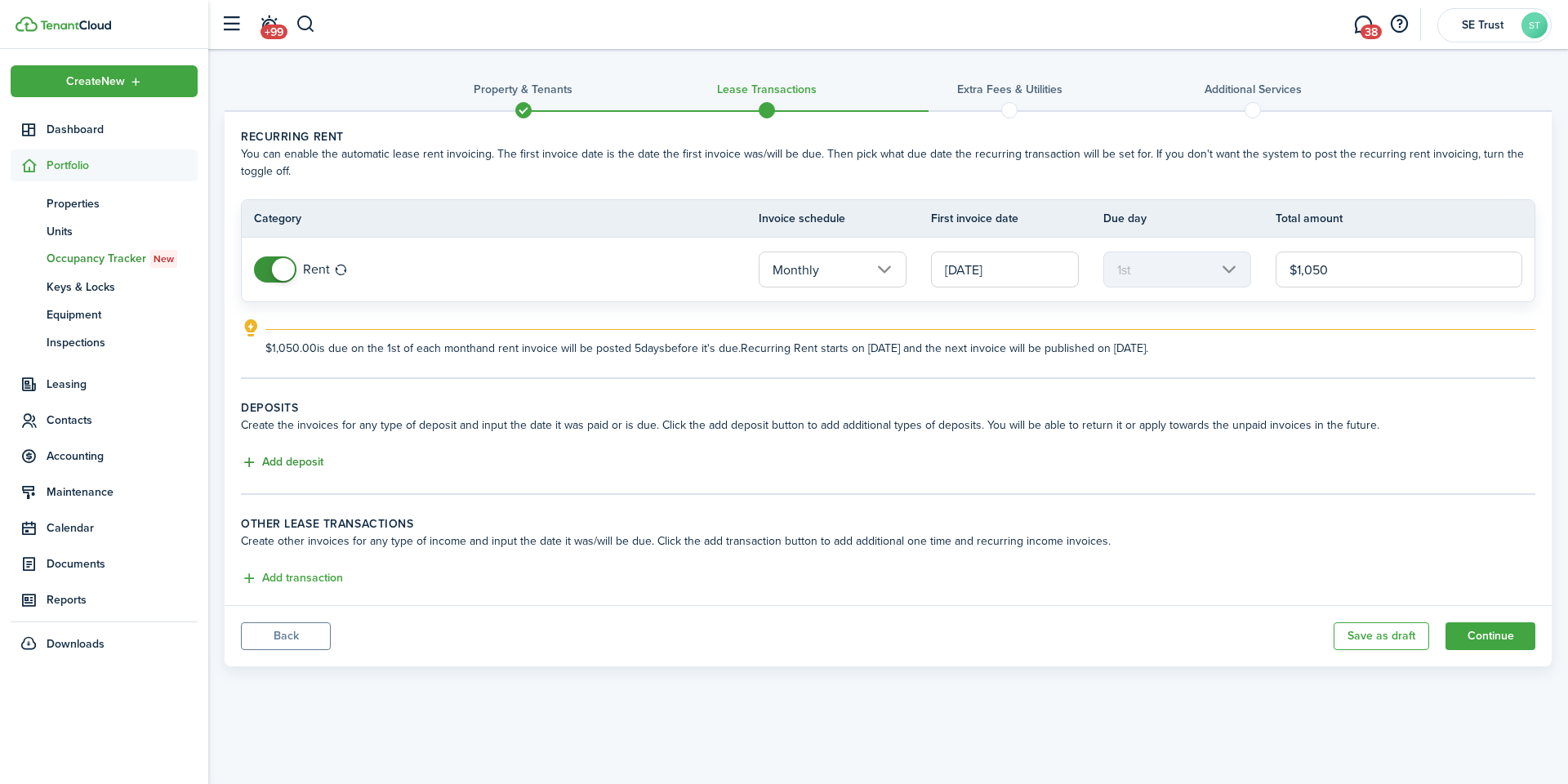
type input "$1,050.00"
click at [290, 456] on button "Add deposit" at bounding box center [282, 463] width 83 height 19
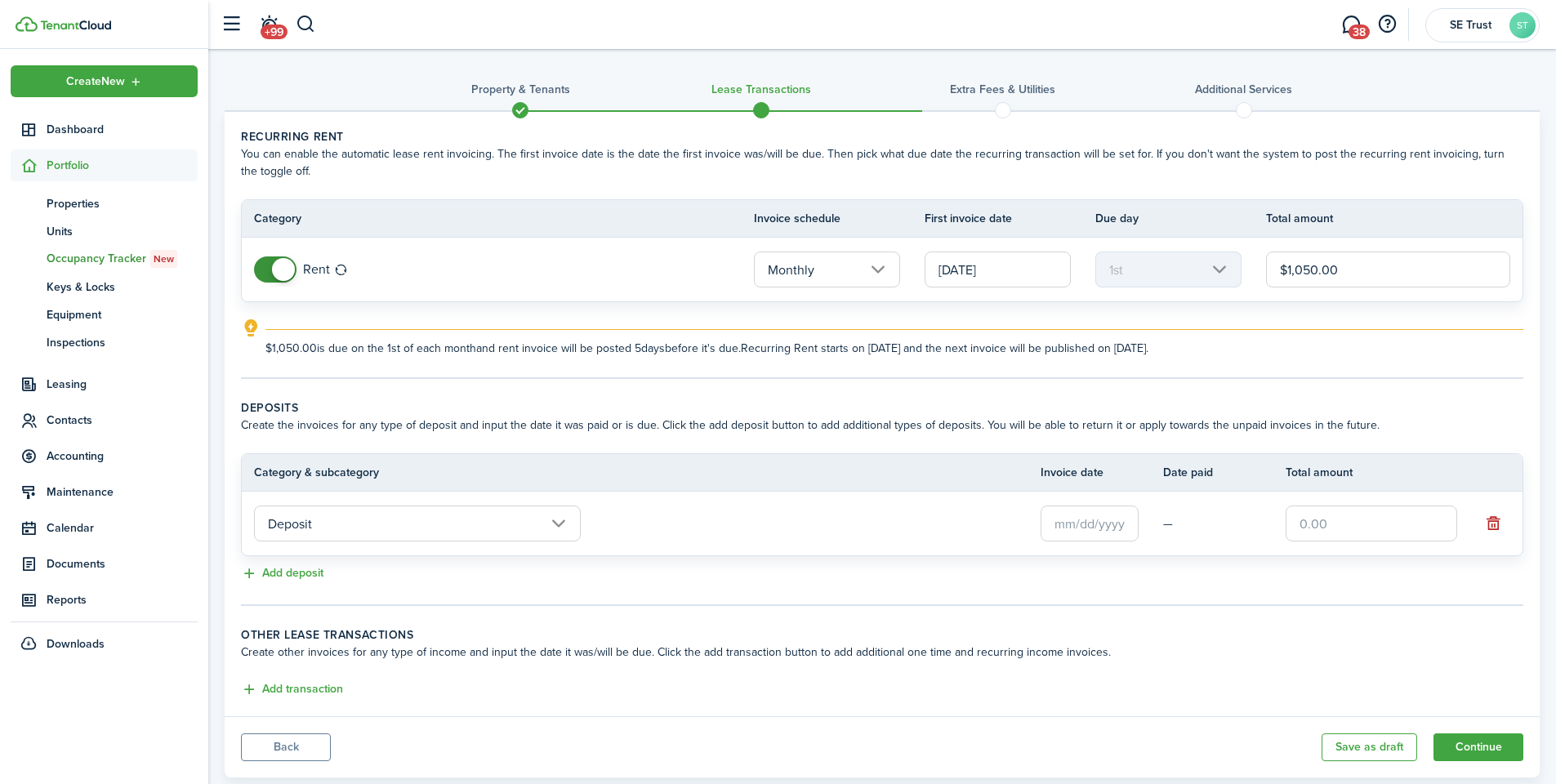
click at [1322, 523] on input "text" at bounding box center [1371, 523] width 172 height 36
type input "$525.00"
click at [1365, 589] on tc-wizard-step "Deposits Create the invoices for any type of deposit and input the date it was …" at bounding box center [882, 503] width 1282 height 207
click at [1087, 521] on input "text" at bounding box center [1090, 523] width 98 height 36
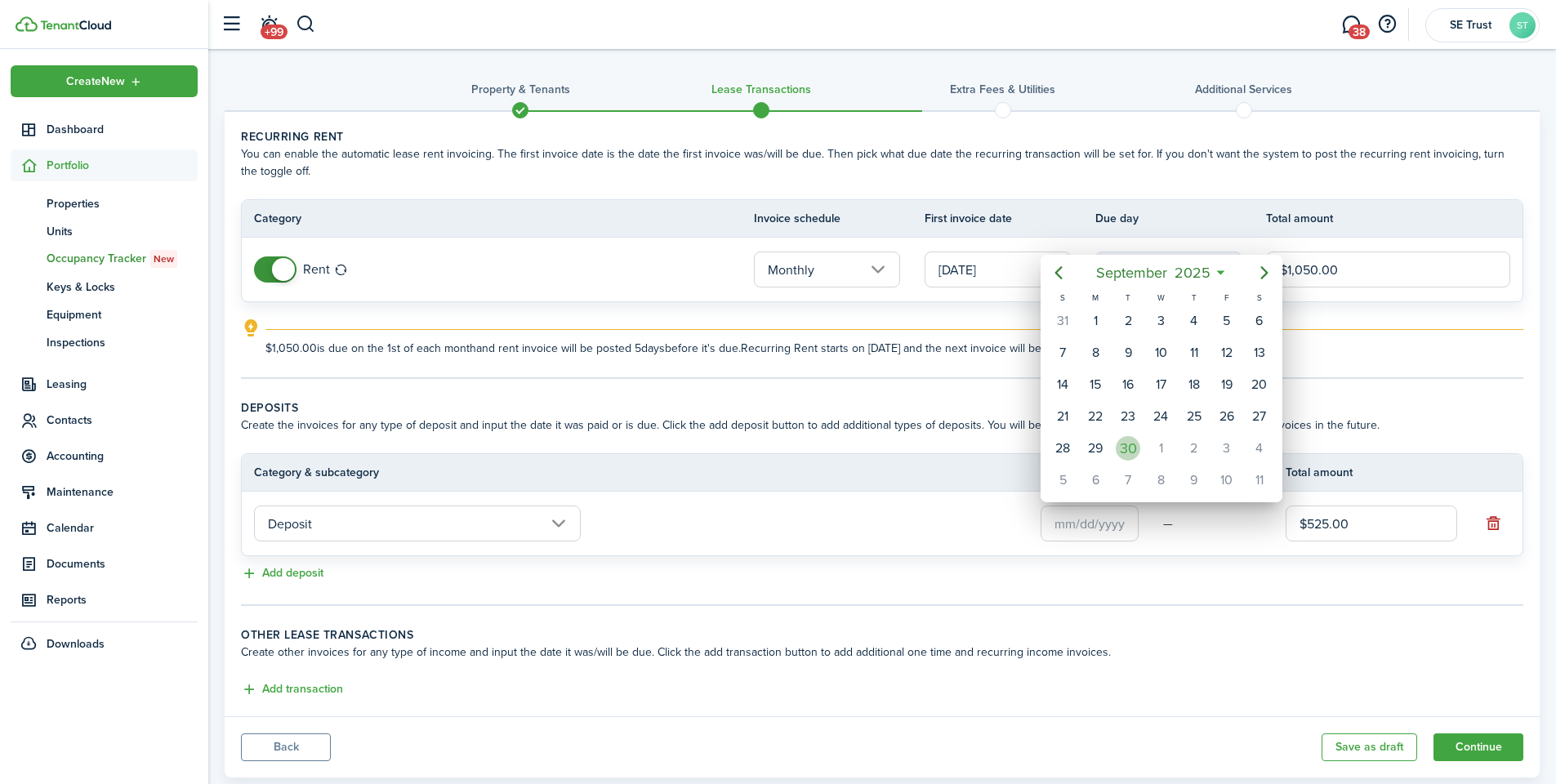
click at [1124, 443] on div "30" at bounding box center [1128, 448] width 24 height 24
type input "[DATE]"
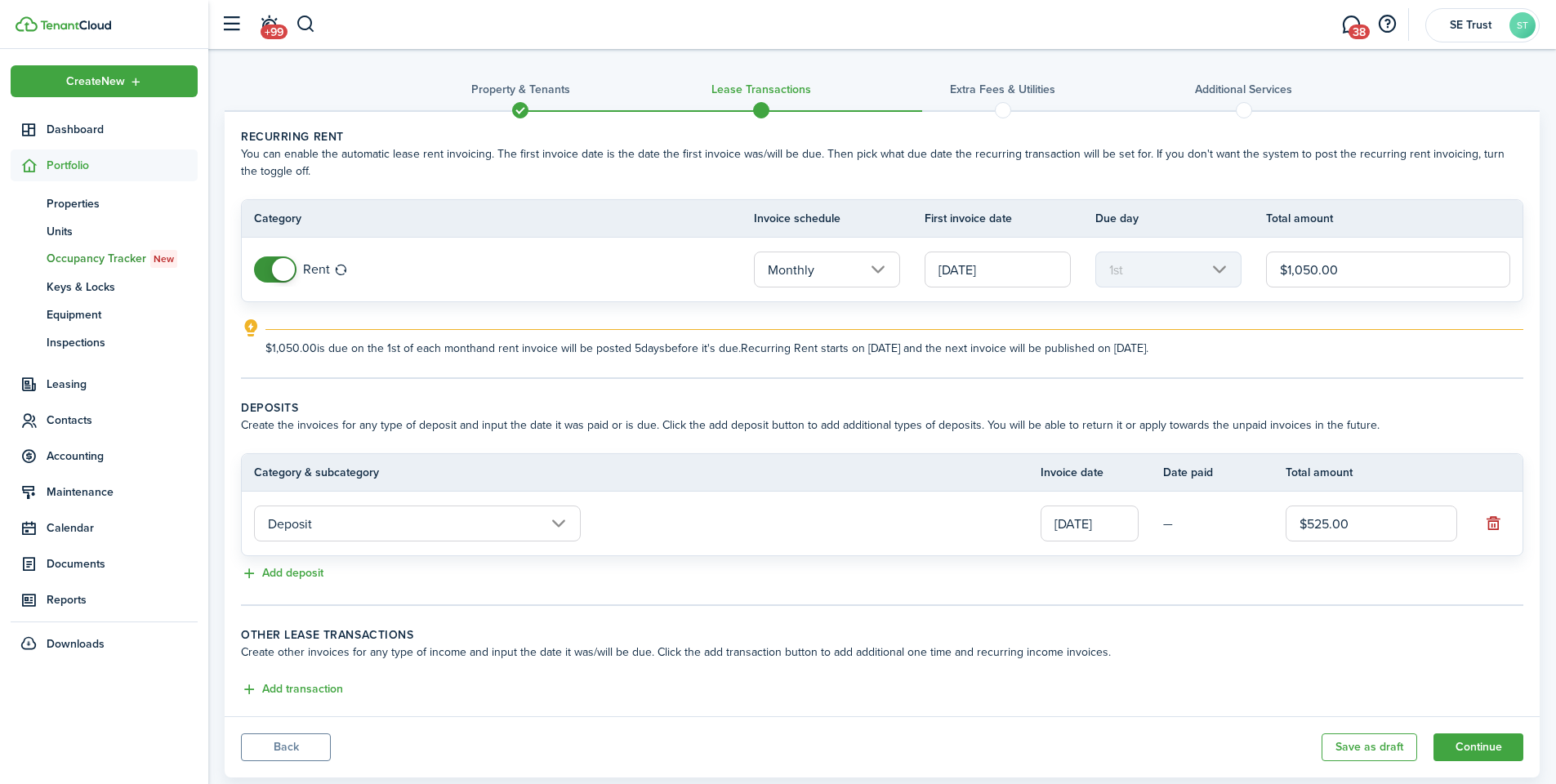
click at [1178, 608] on panel-main-body "Recurring rent You can enable the automatic lease rent invoicing. The first inv…" at bounding box center [882, 415] width 1316 height 605
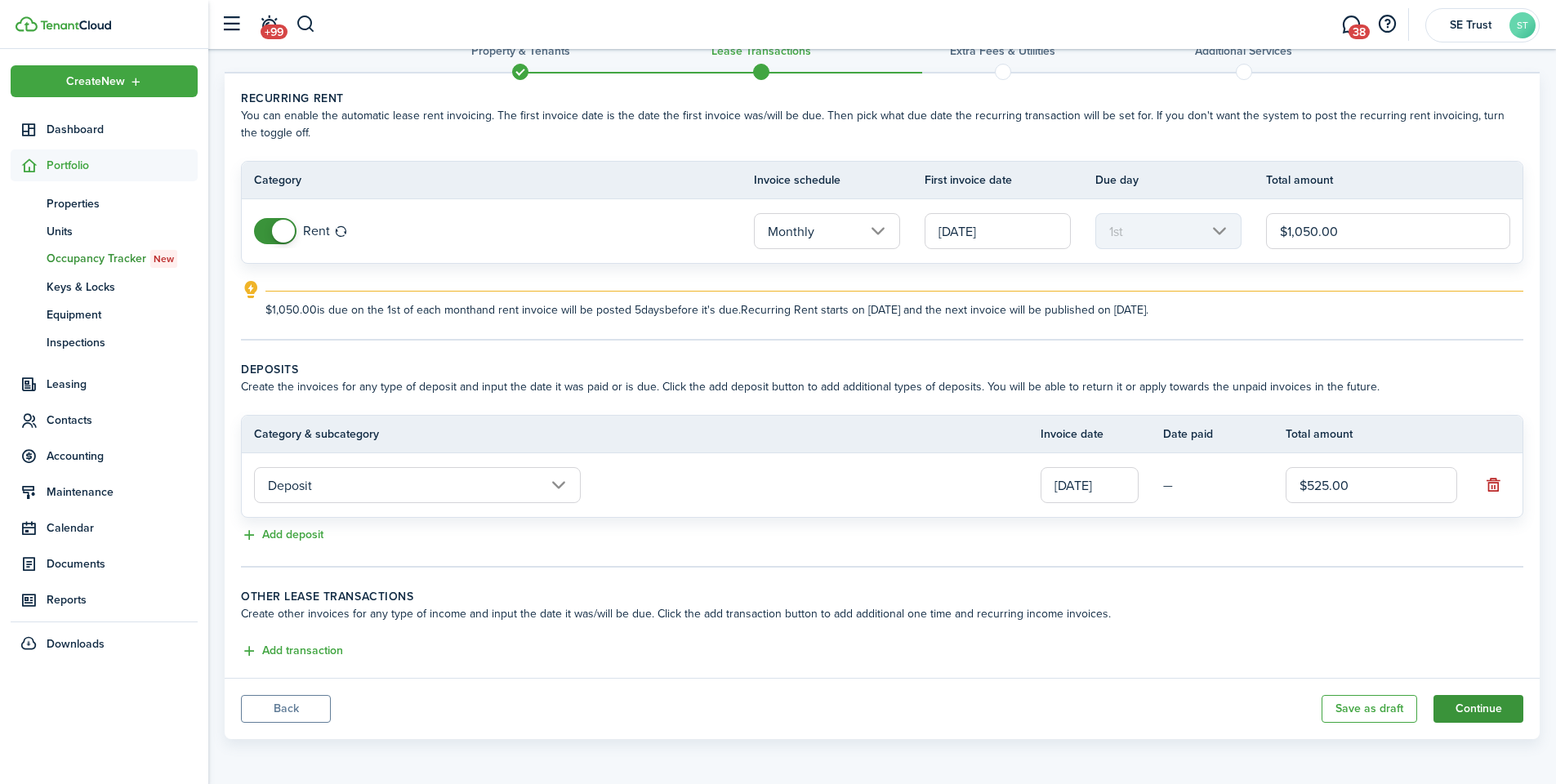
click at [1499, 698] on button "Continue" at bounding box center [1478, 709] width 90 height 28
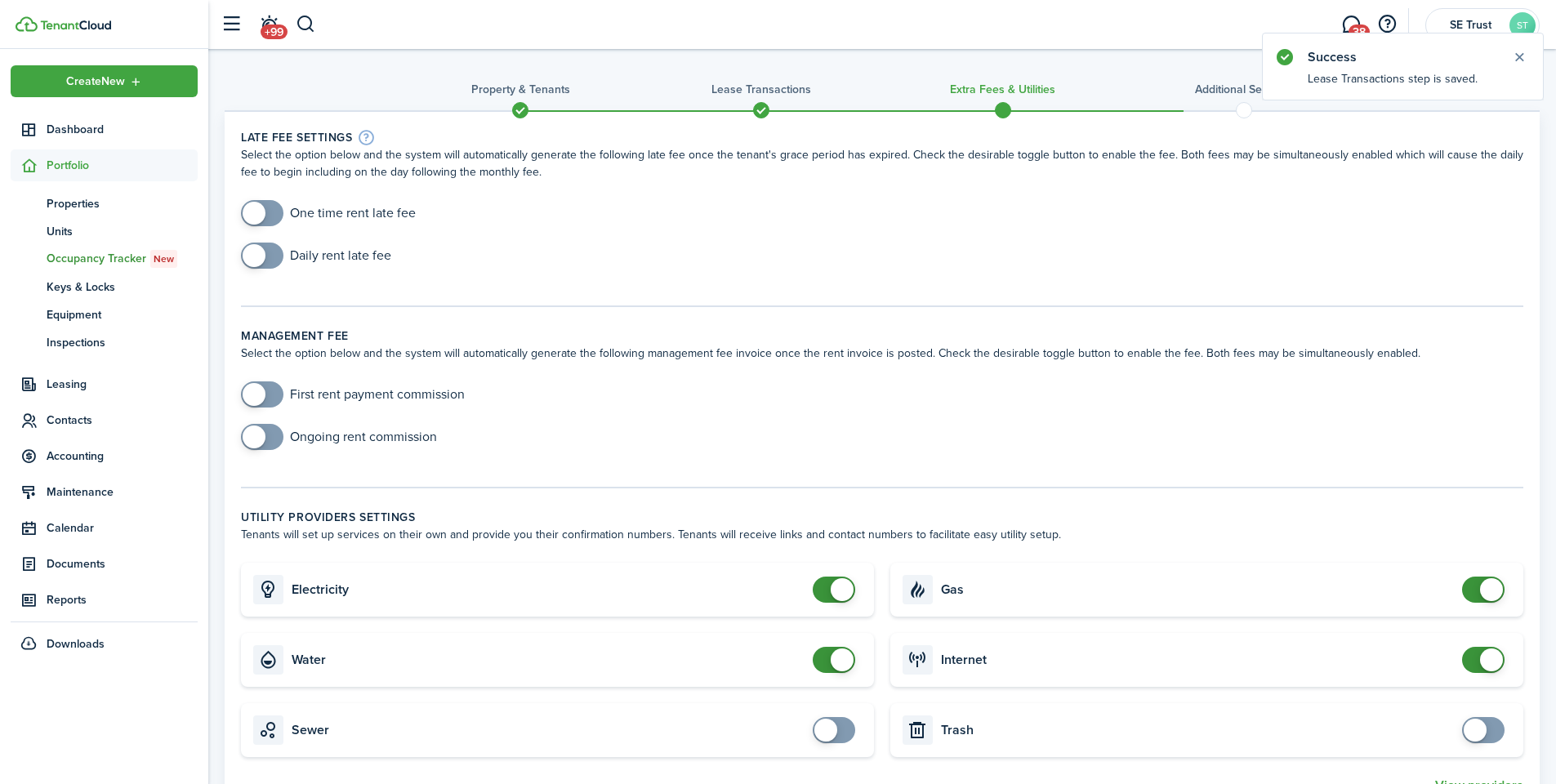
checkbox input "true"
click at [268, 254] on span at bounding box center [263, 256] width 17 height 26
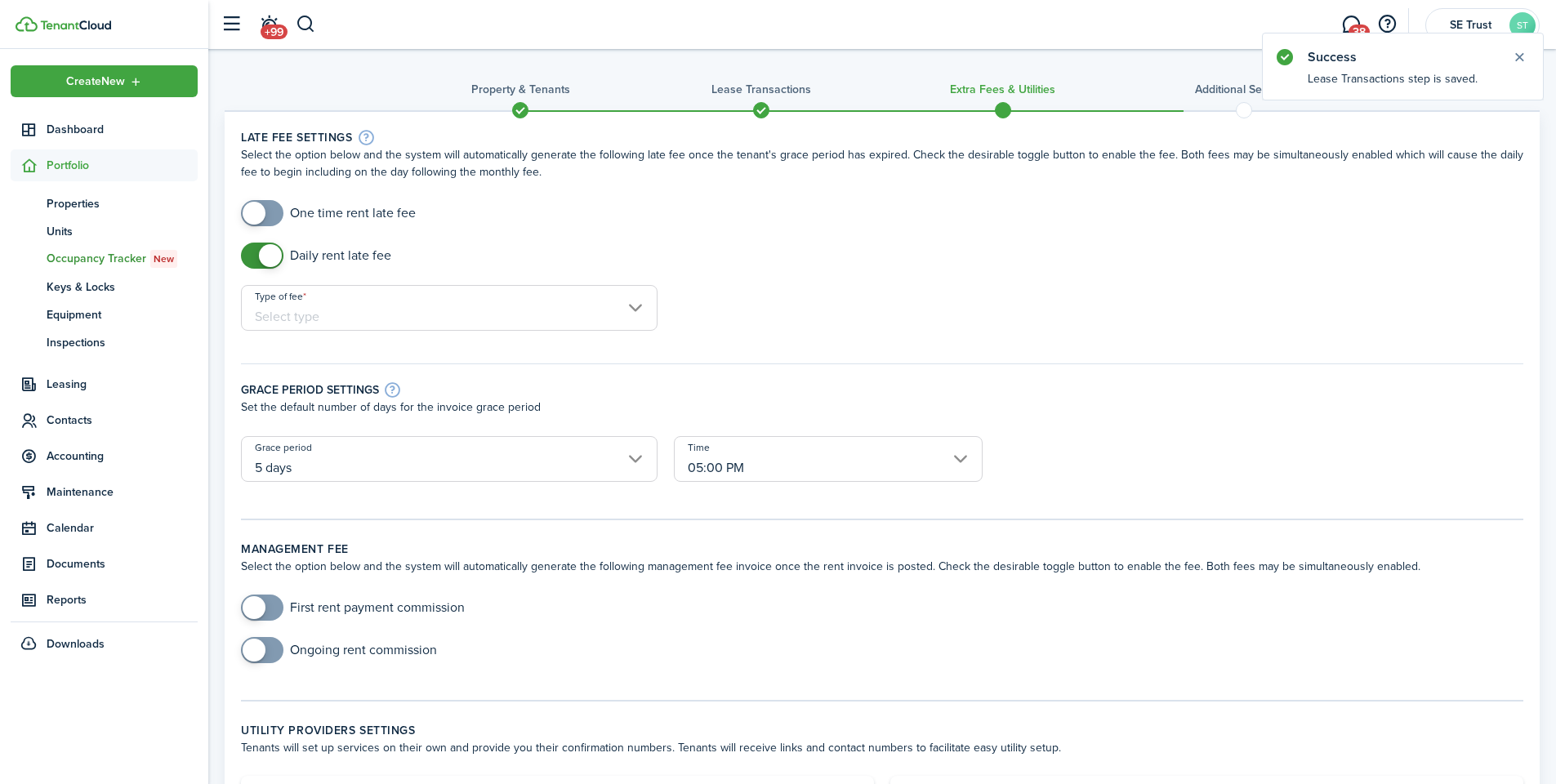
click at [372, 308] on input "Type of fee" at bounding box center [449, 307] width 417 height 45
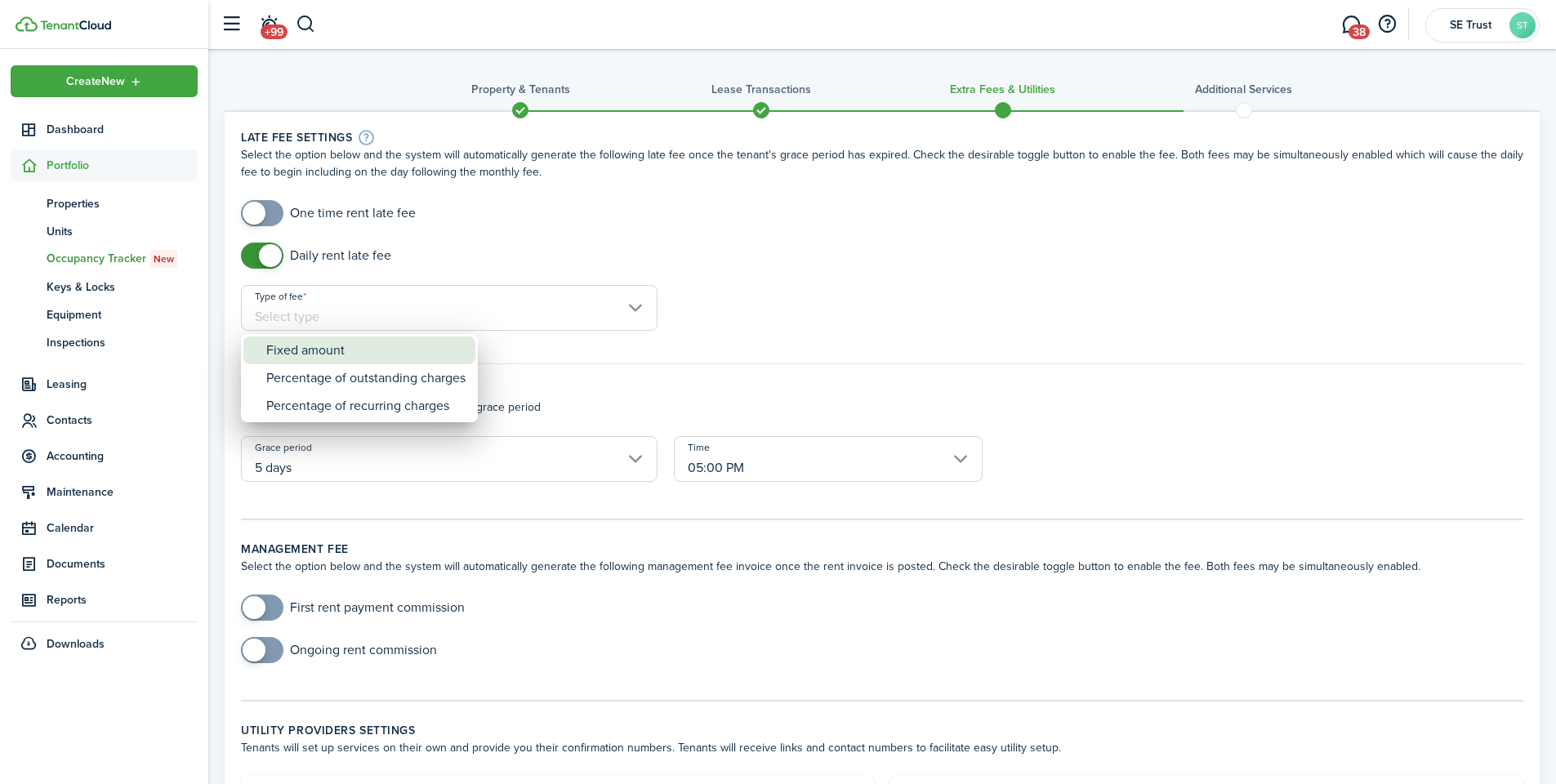
click at [360, 357] on div "Fixed amount" at bounding box center [366, 351] width 199 height 28
type input "Fixed amount"
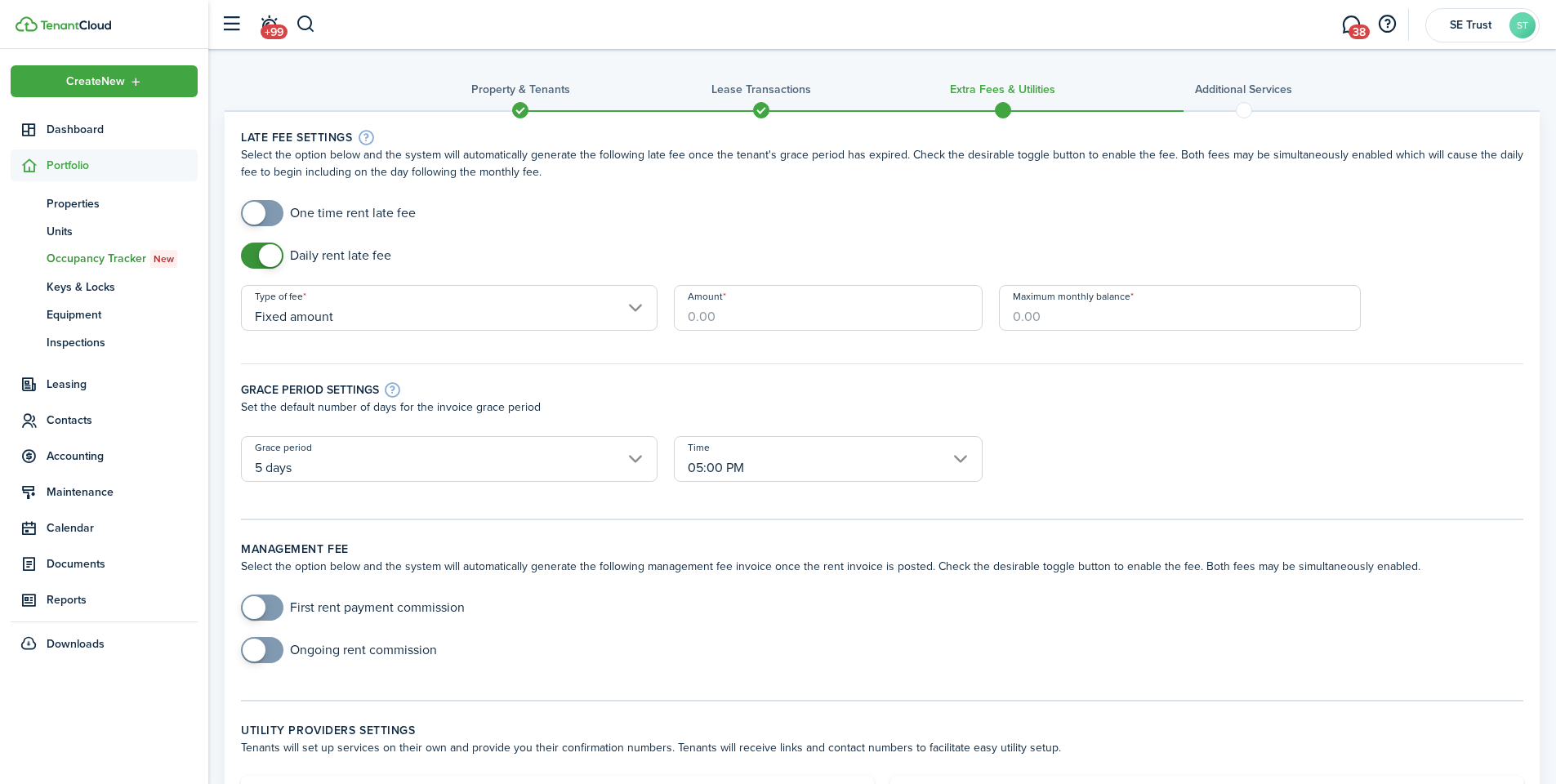
click at [737, 307] on input "Amount" at bounding box center [828, 307] width 309 height 45
type input "$25.00"
click at [1044, 328] on input "Maximum monthly balance" at bounding box center [1180, 307] width 363 height 45
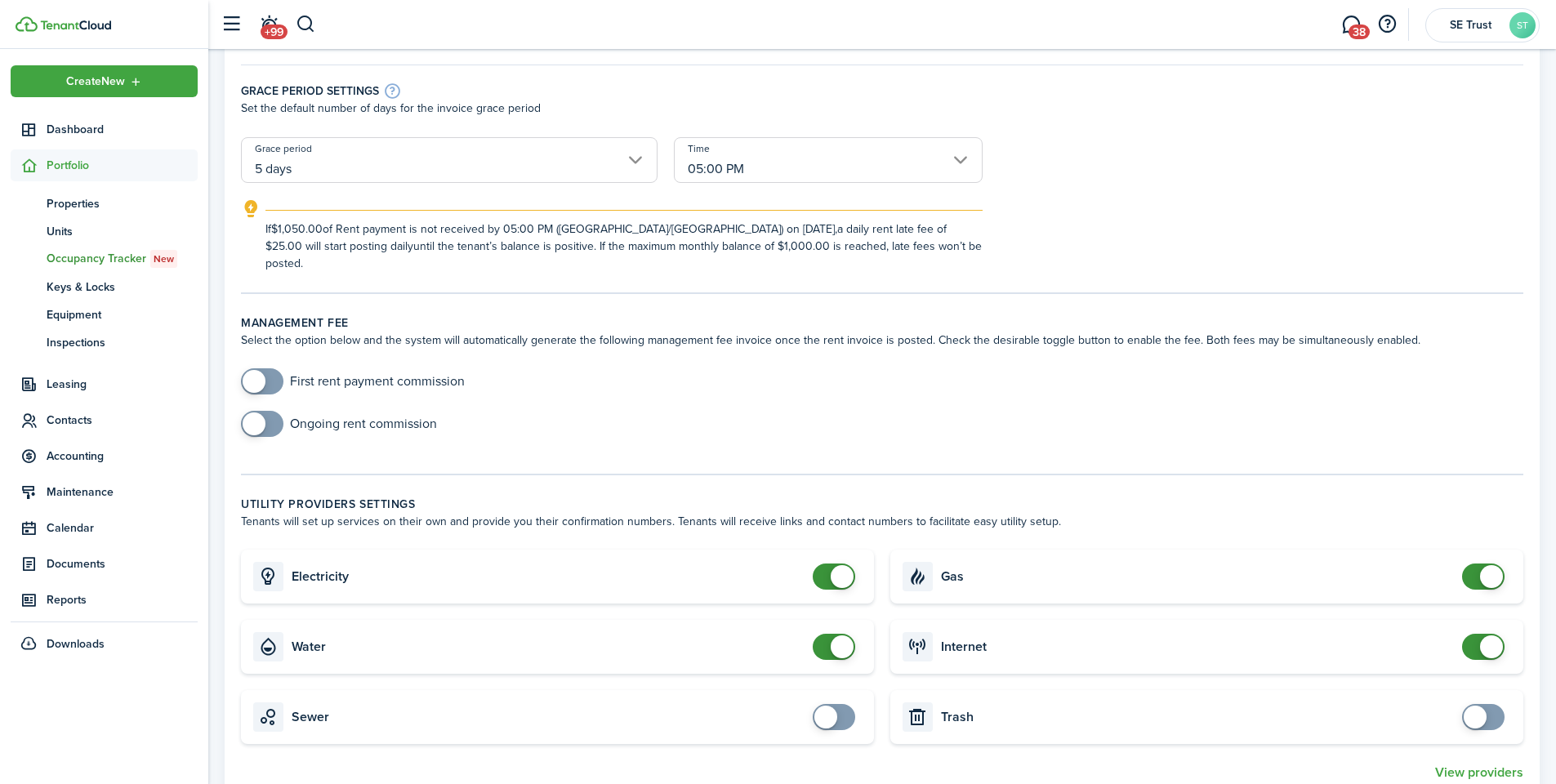
scroll to position [490, 0]
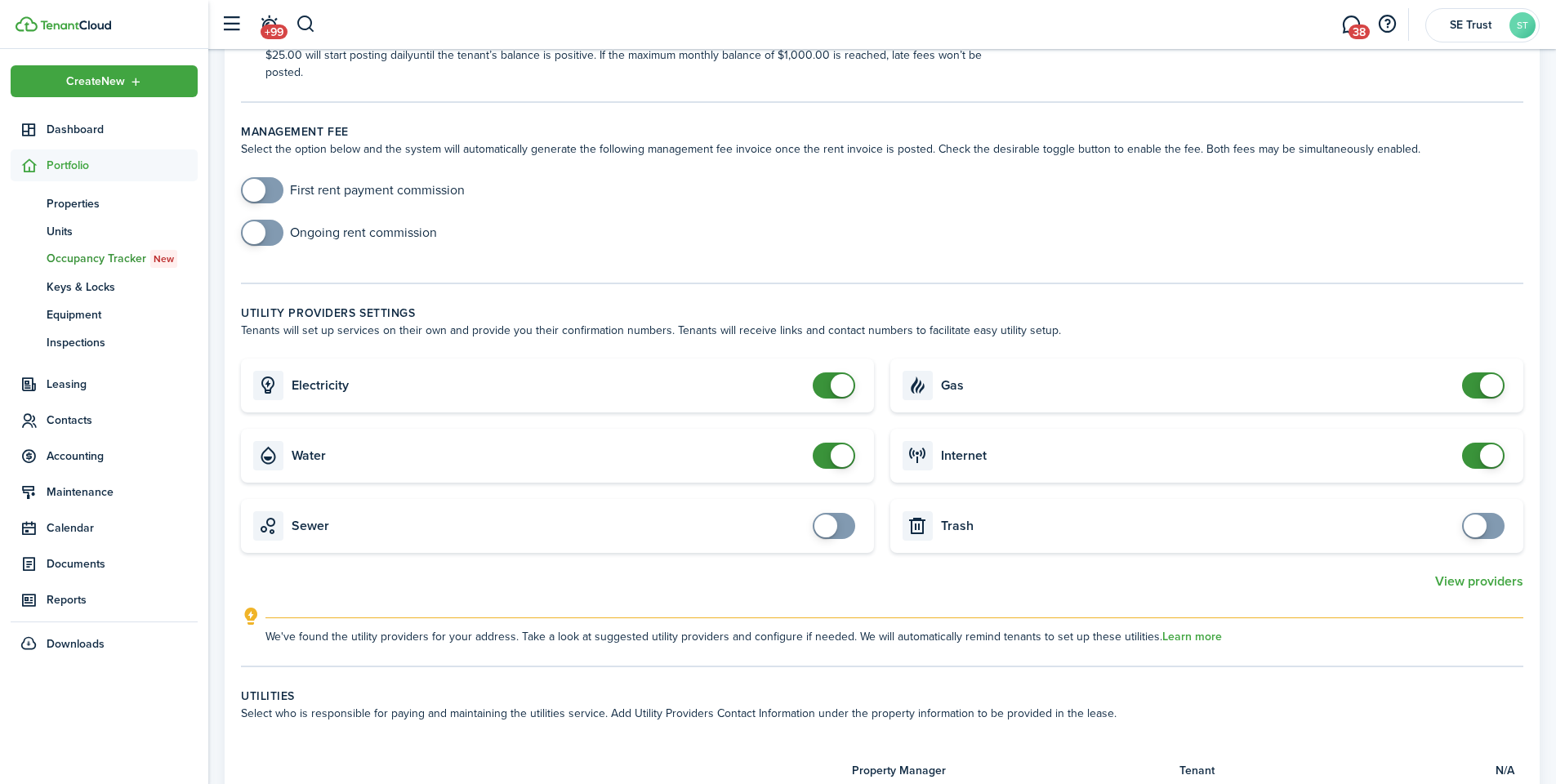
type input "$1,000.00"
checkbox input "false"
click at [842, 374] on span at bounding box center [842, 385] width 23 height 23
checkbox input "false"
click at [833, 444] on span at bounding box center [842, 456] width 23 height 23
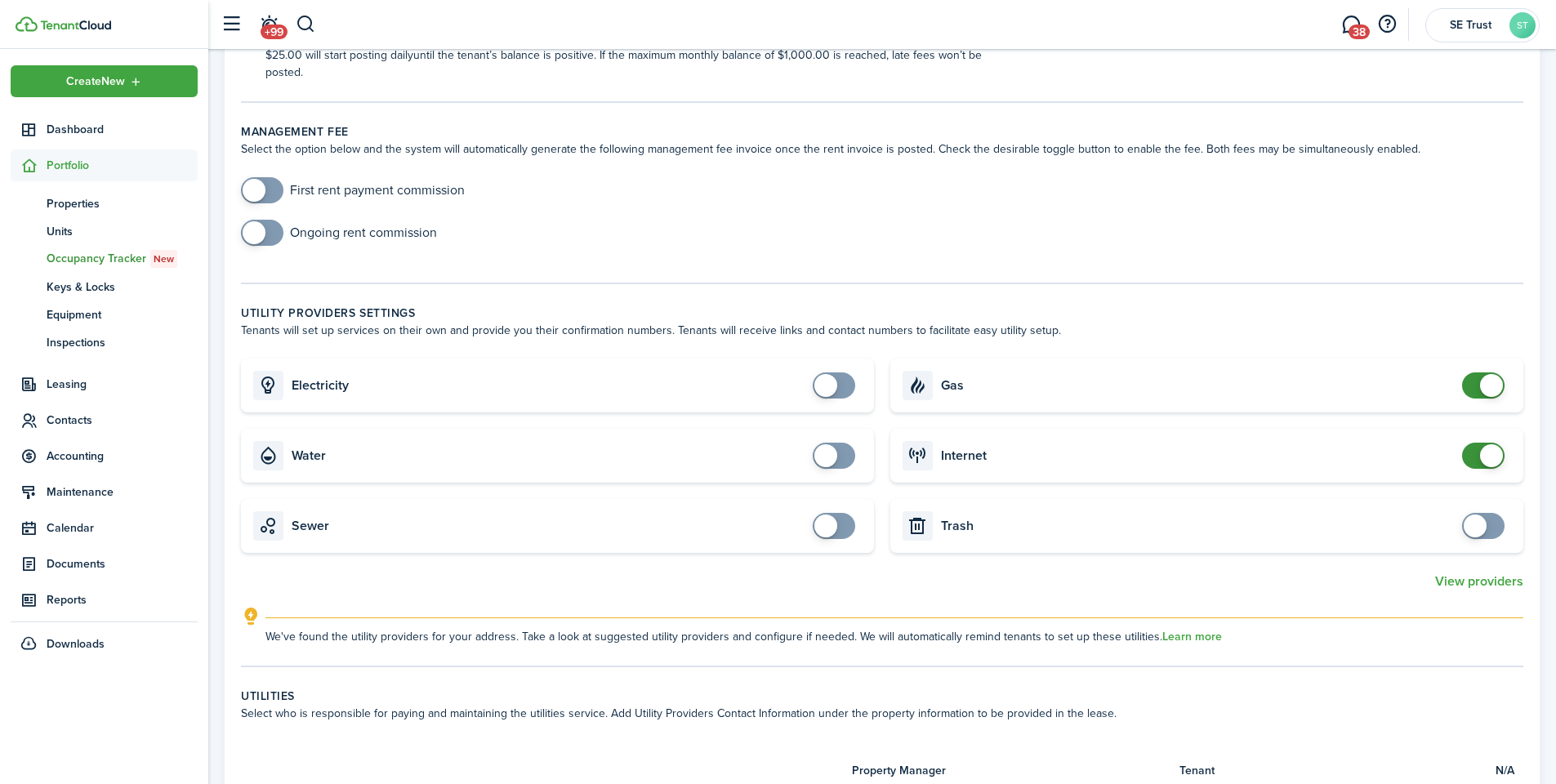
checkbox input "false"
click at [1485, 374] on span at bounding box center [1491, 385] width 23 height 23
checkbox input "false"
click at [1486, 444] on span at bounding box center [1491, 456] width 23 height 23
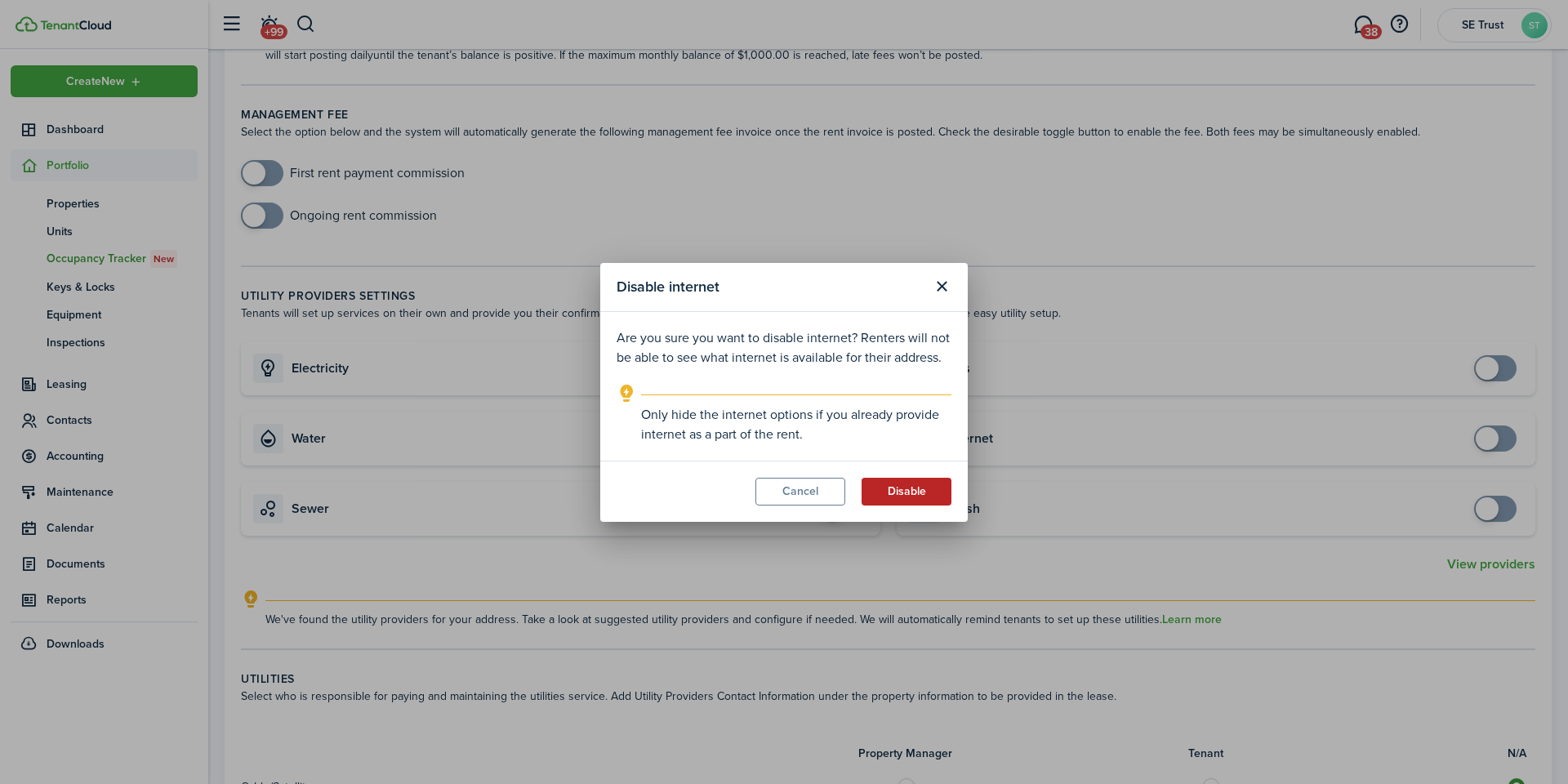
click at [917, 495] on button "Disable" at bounding box center [906, 492] width 90 height 28
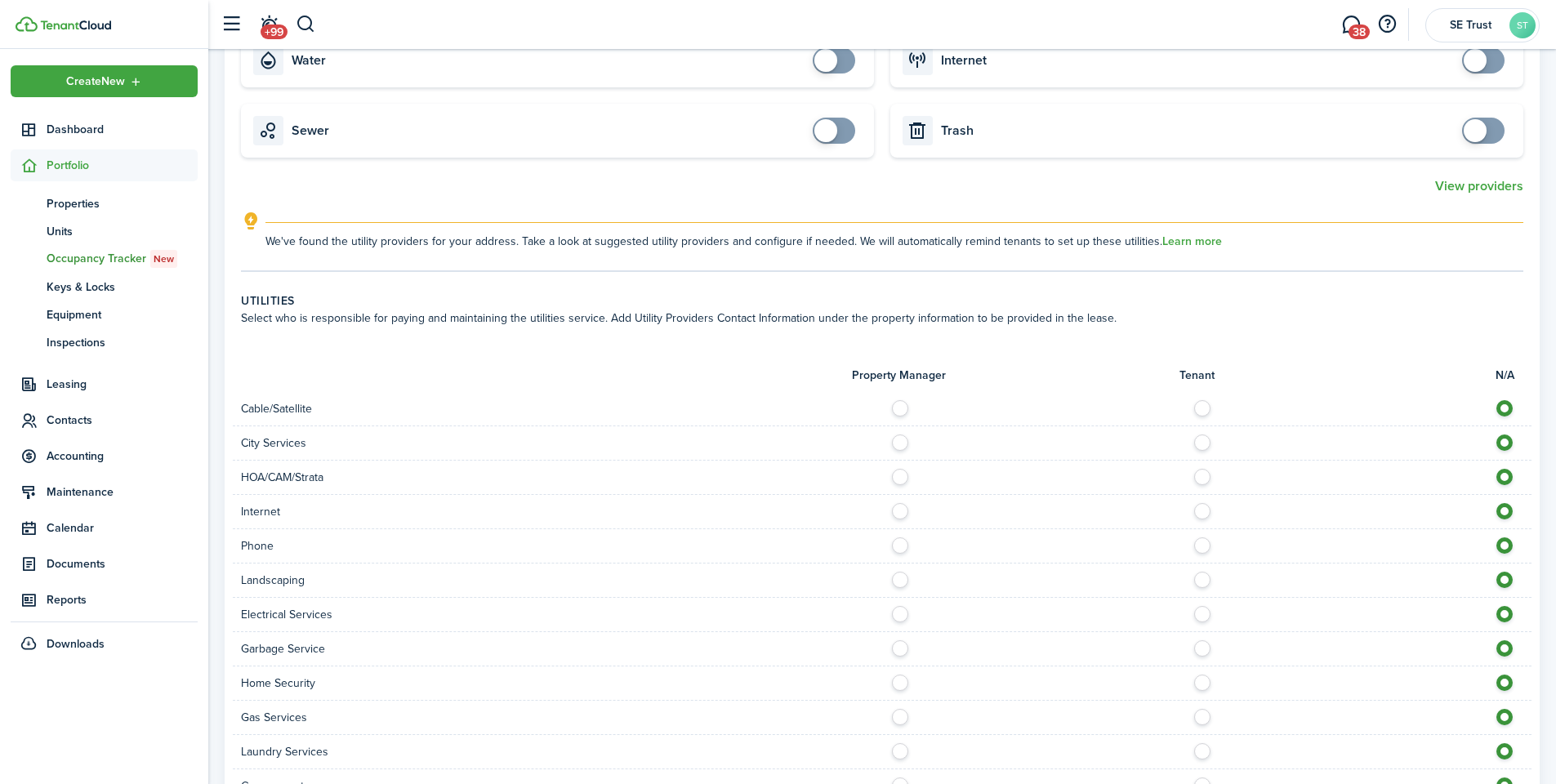
scroll to position [981, 0]
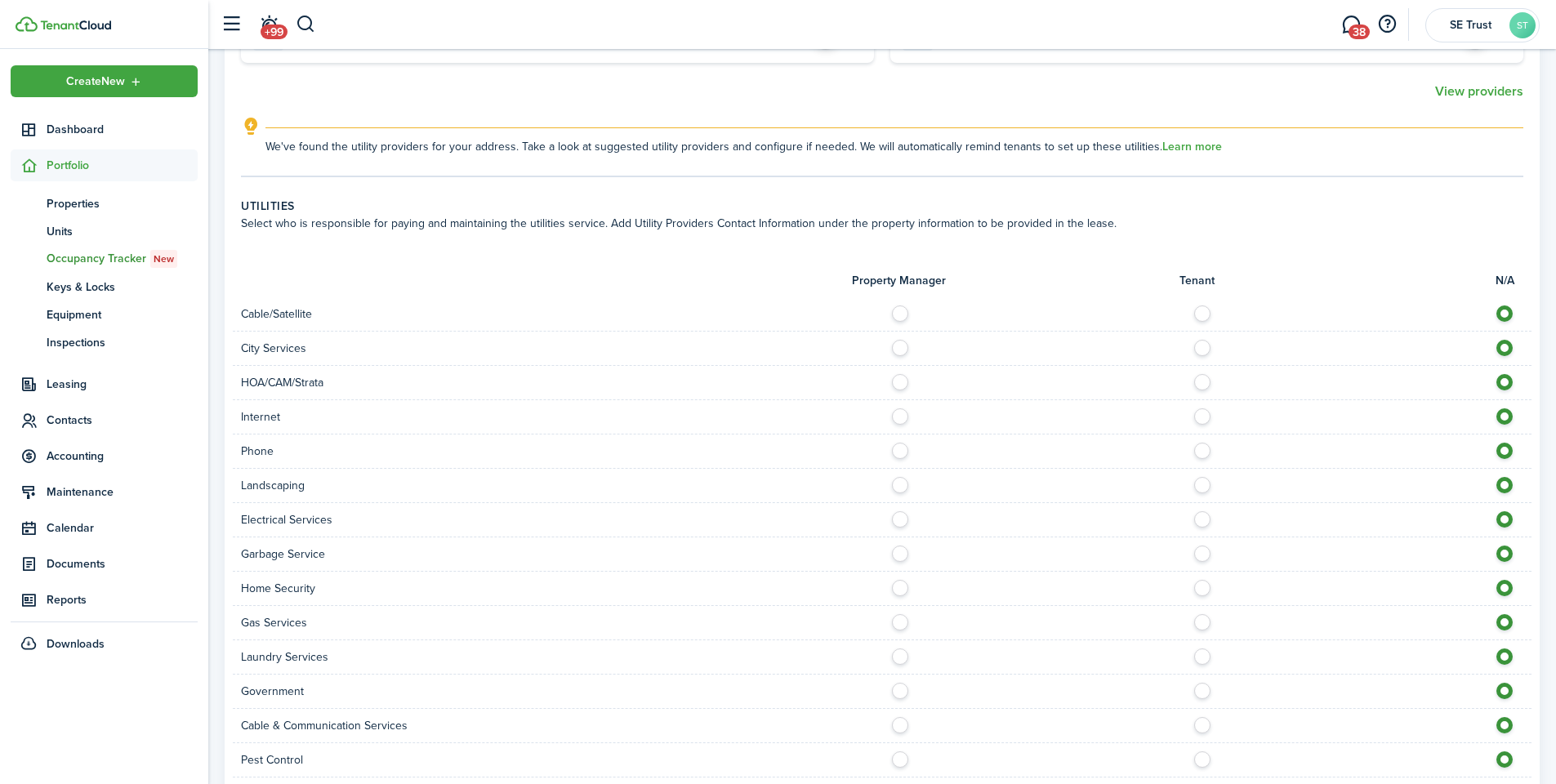
click at [906, 340] on label at bounding box center [905, 343] width 29 height 8
radio input "true"
click at [898, 408] on label at bounding box center [905, 412] width 29 height 8
radio input "true"
click at [903, 477] on label at bounding box center [905, 481] width 29 height 8
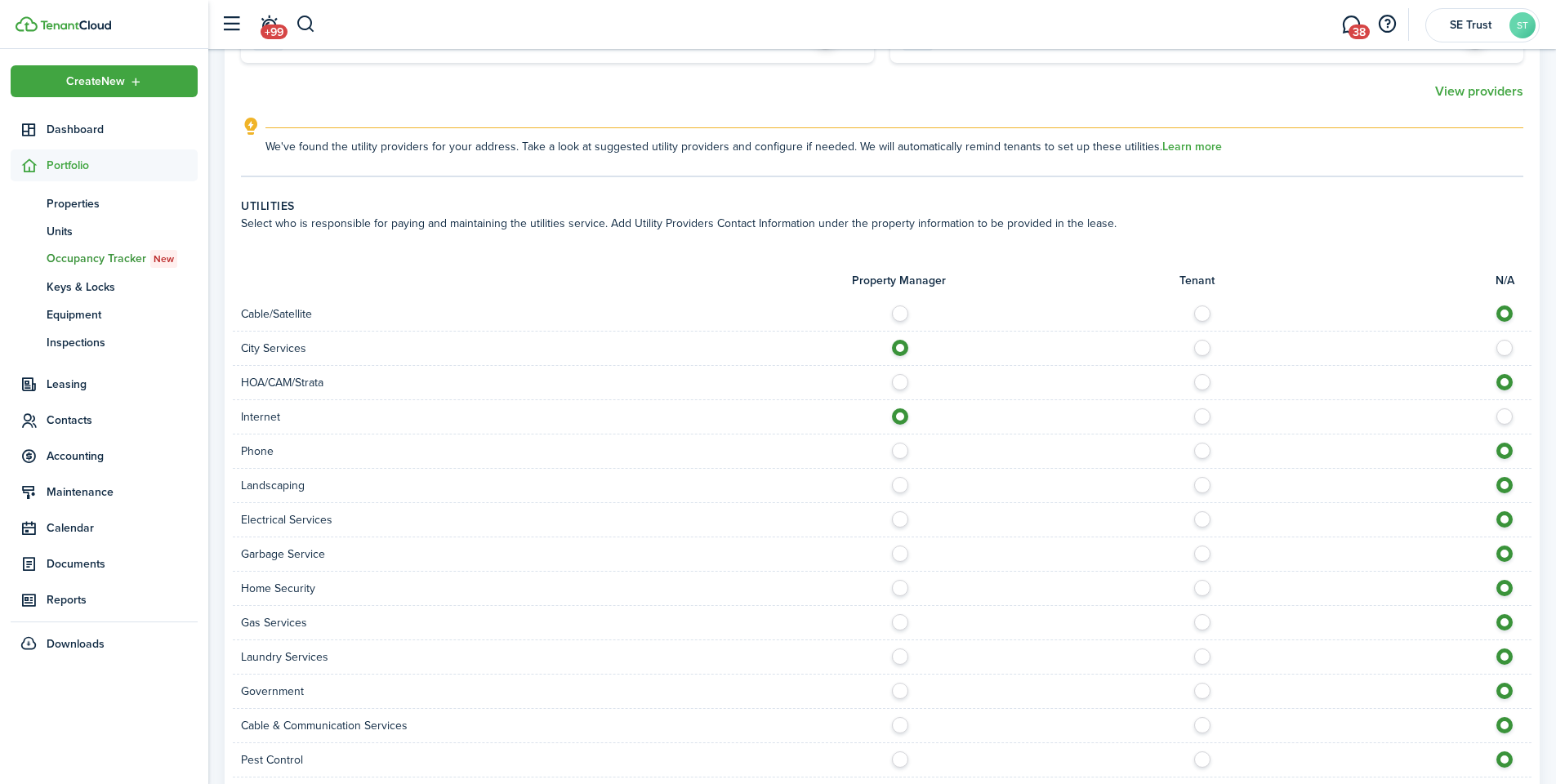
radio input "true"
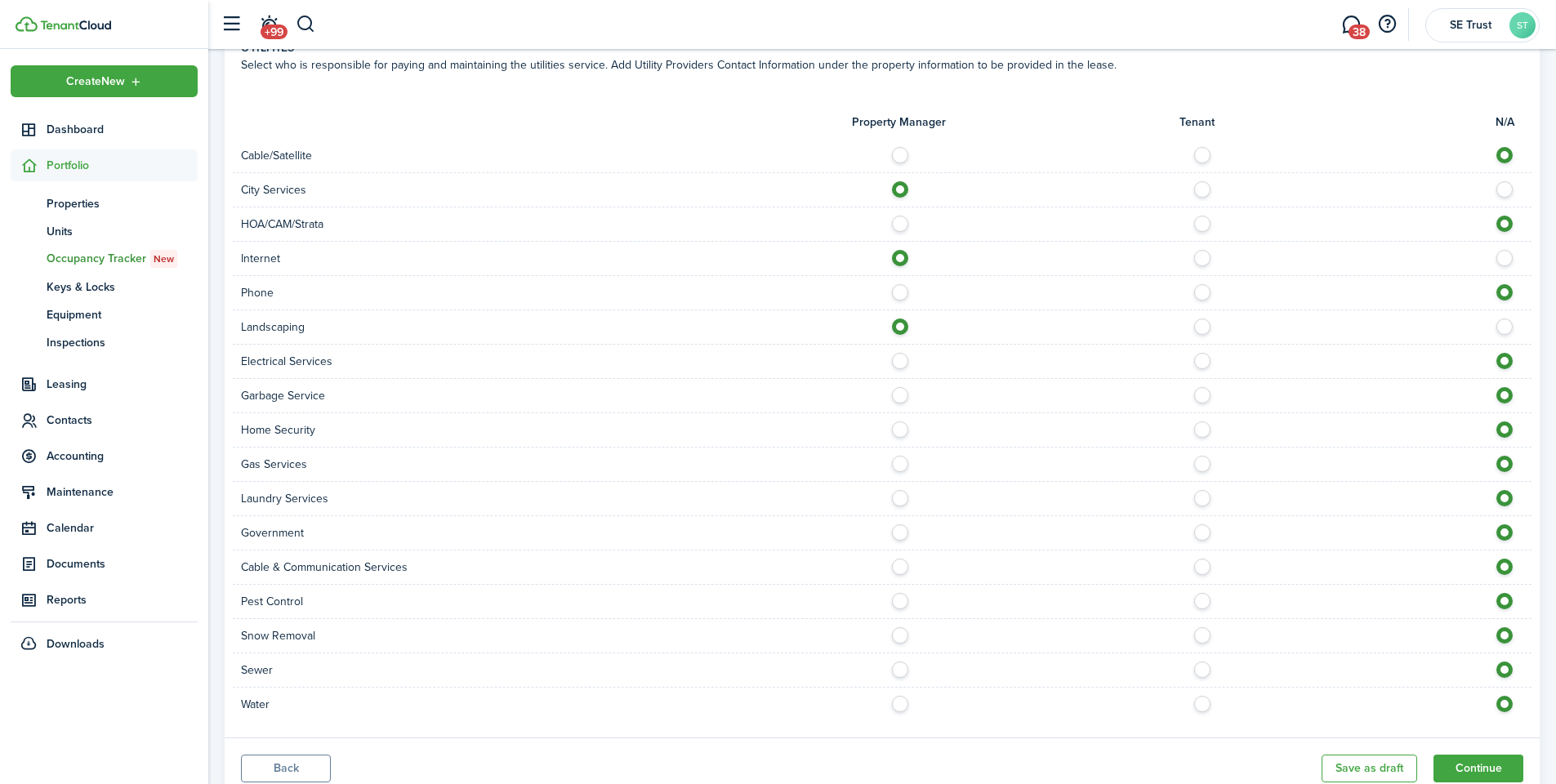
scroll to position [1176, 0]
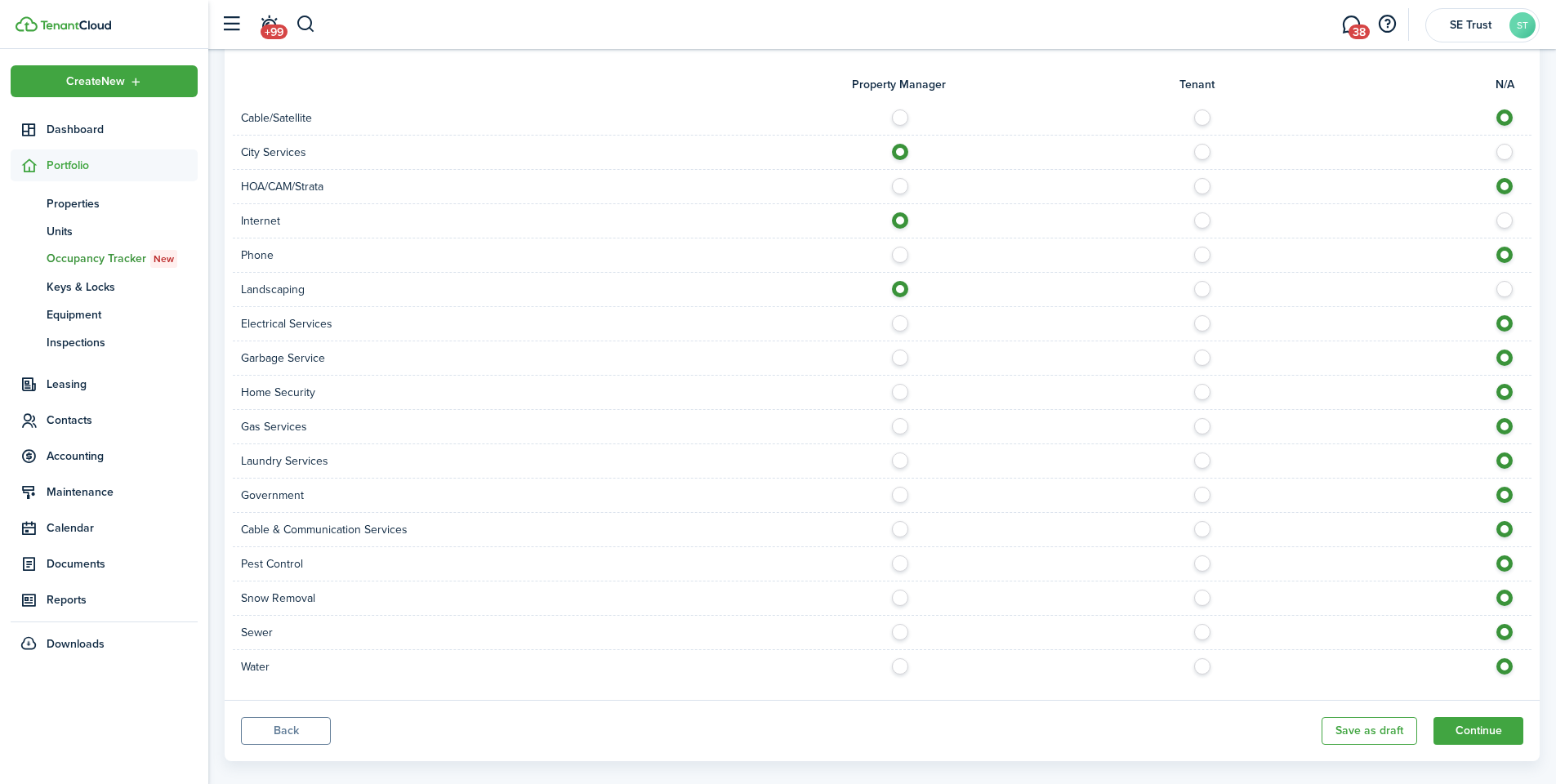
click at [1193, 350] on label at bounding box center [1207, 353] width 29 height 8
radio input "true"
click at [899, 315] on label at bounding box center [905, 319] width 29 height 8
radio input "true"
click at [901, 418] on label at bounding box center [905, 422] width 29 height 8
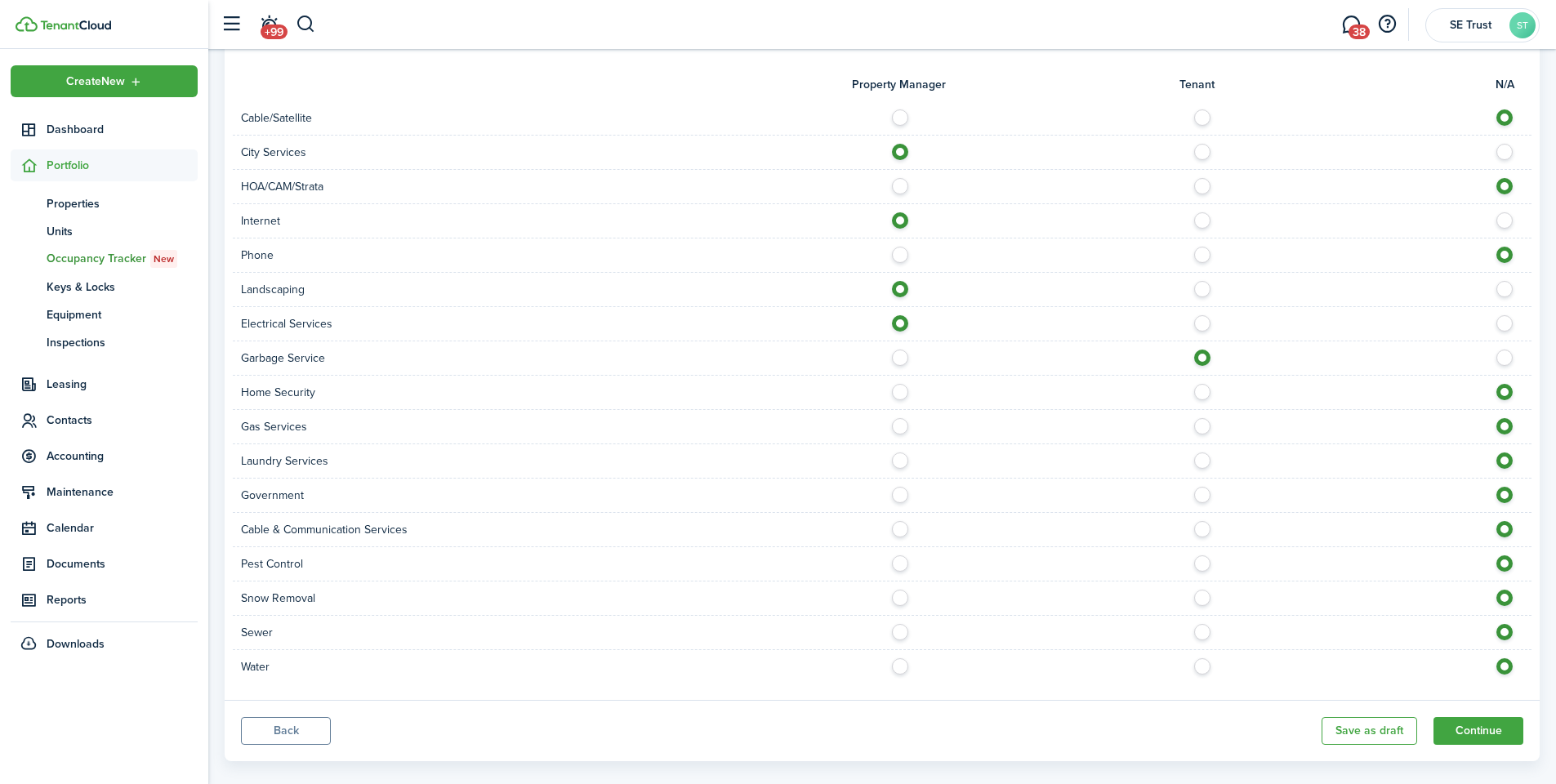
radio input "true"
click at [903, 487] on label at bounding box center [905, 491] width 29 height 8
radio input "true"
click at [900, 556] on label at bounding box center [905, 559] width 29 height 8
radio input "true"
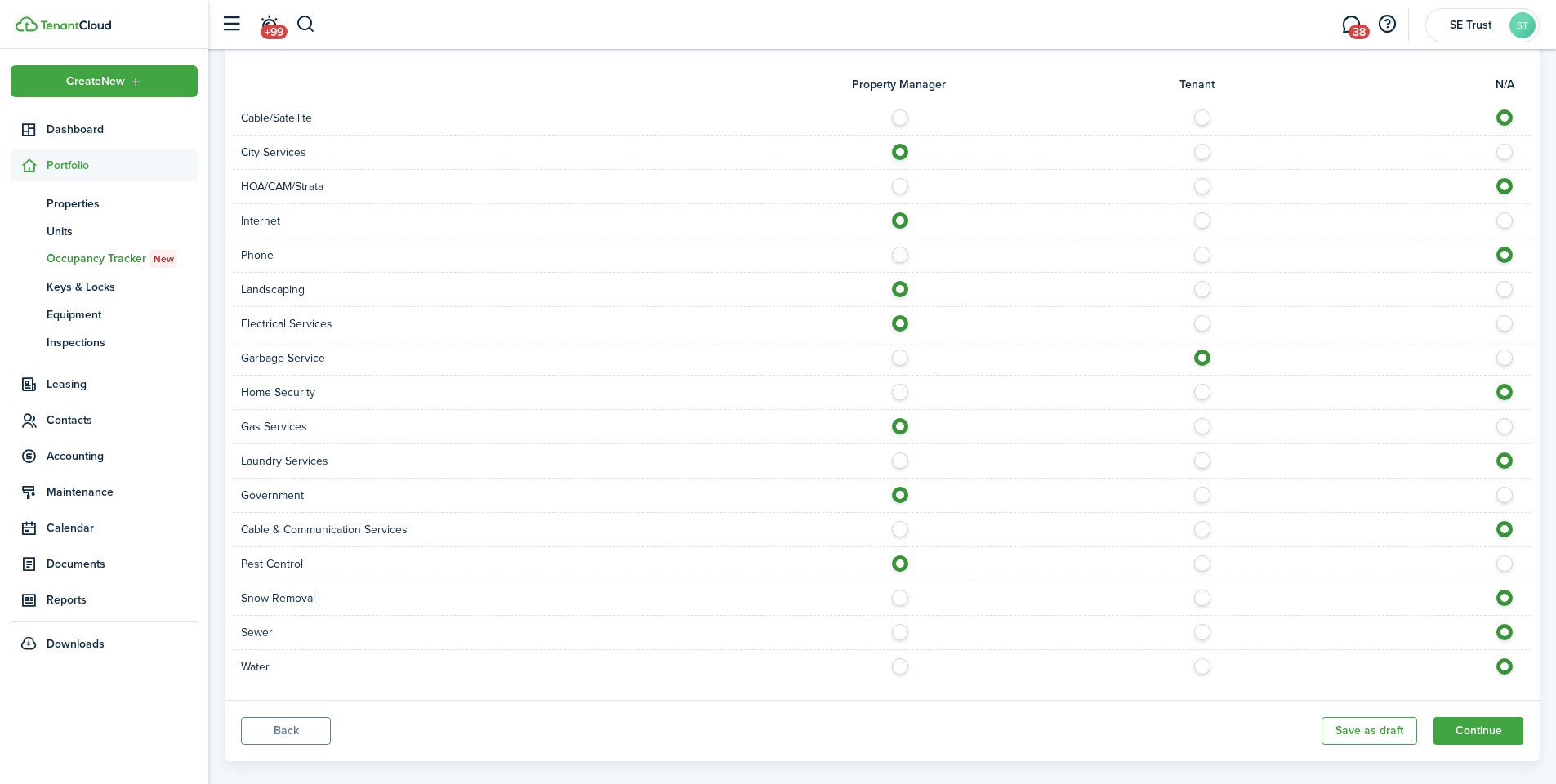
click at [903, 590] on label at bounding box center [905, 594] width 29 height 8
radio input "true"
click at [899, 624] on label at bounding box center [905, 628] width 29 height 8
radio input "true"
click at [905, 659] on label at bounding box center [905, 662] width 29 height 8
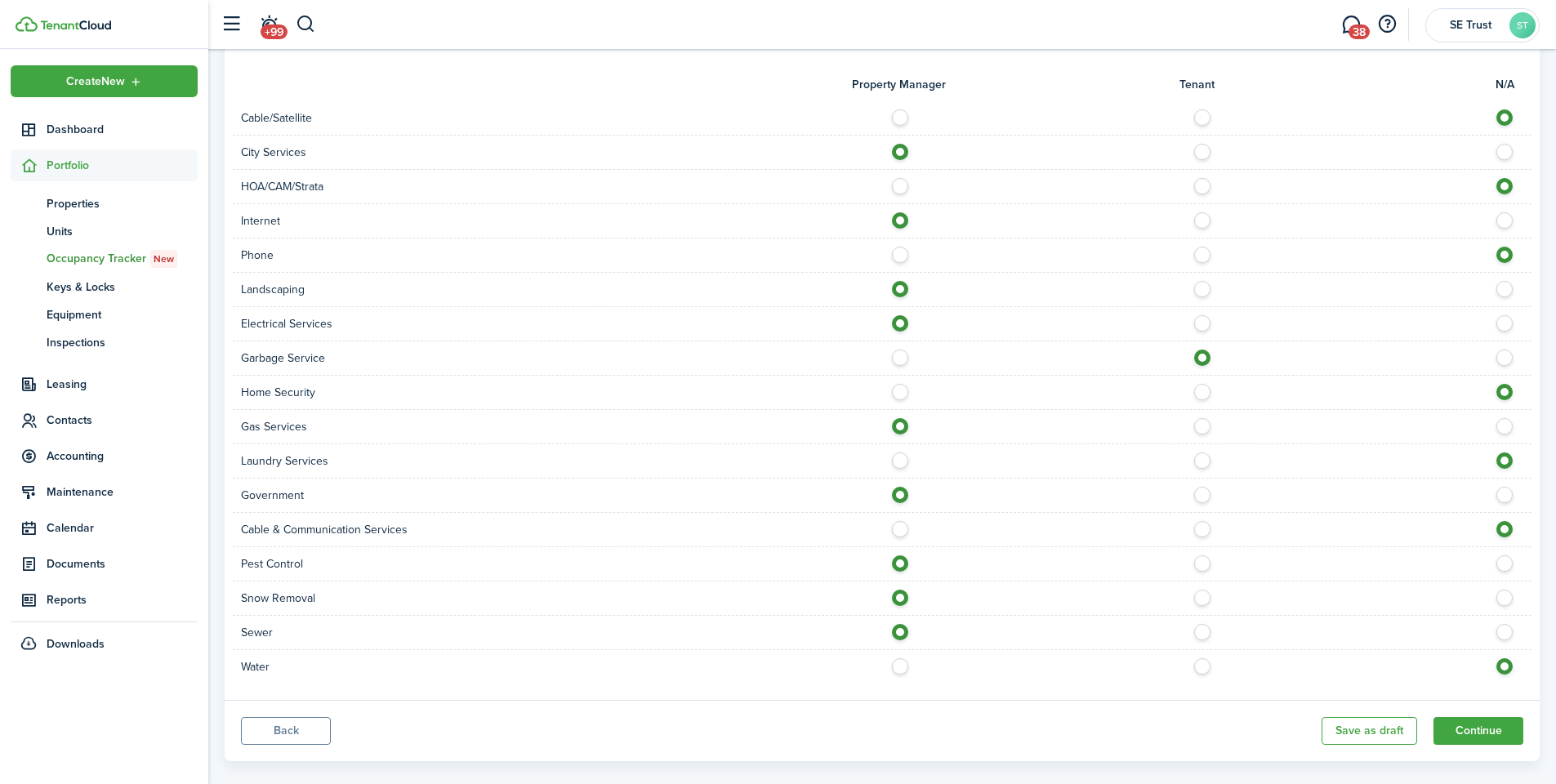
radio input "true"
click at [1466, 717] on button "Continue" at bounding box center [1478, 731] width 90 height 28
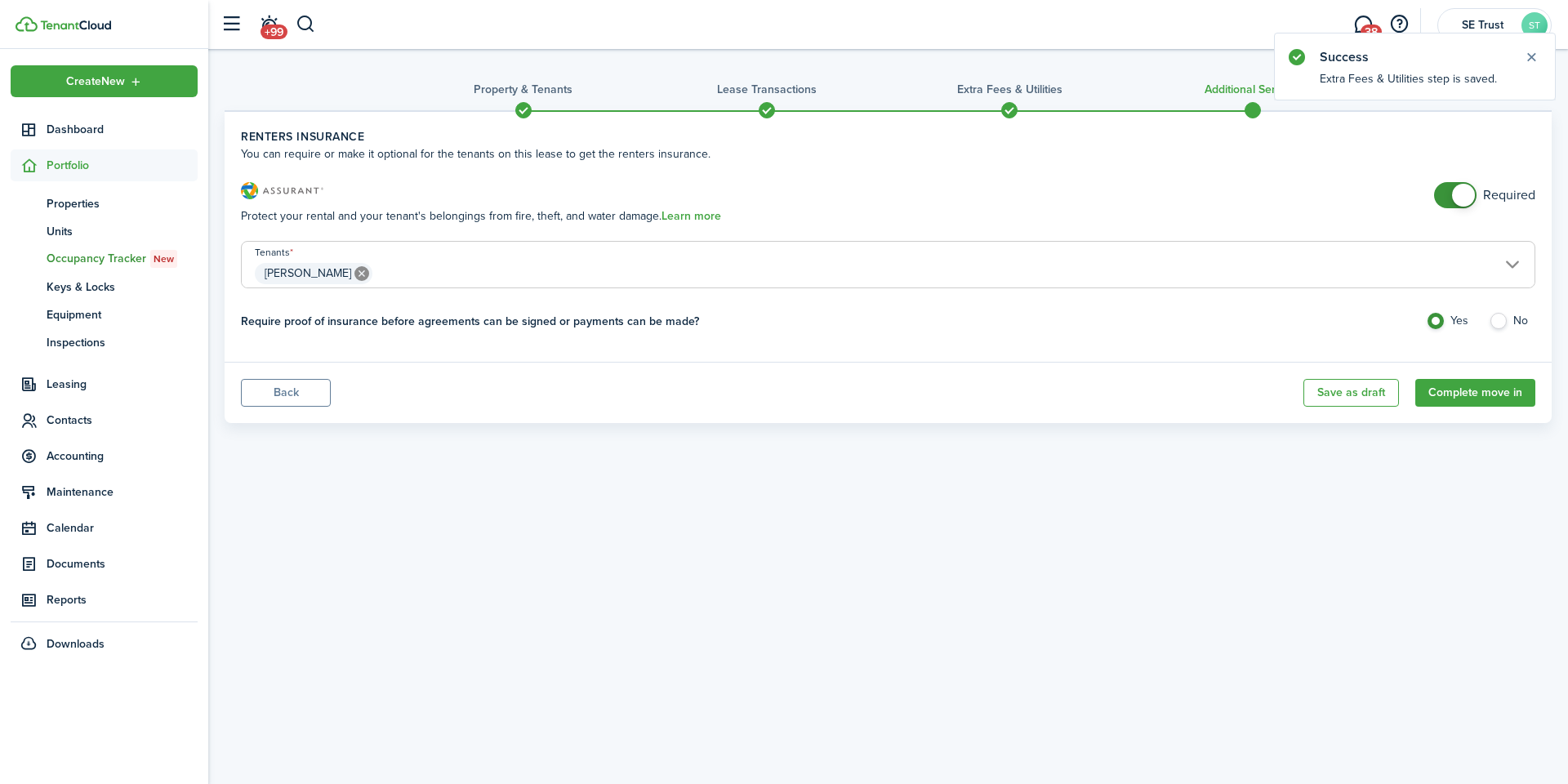
click at [1509, 324] on label "No" at bounding box center [1511, 325] width 46 height 24
radio input "false"
radio input "true"
checkbox input "false"
click at [1460, 187] on span at bounding box center [1463, 195] width 23 height 23
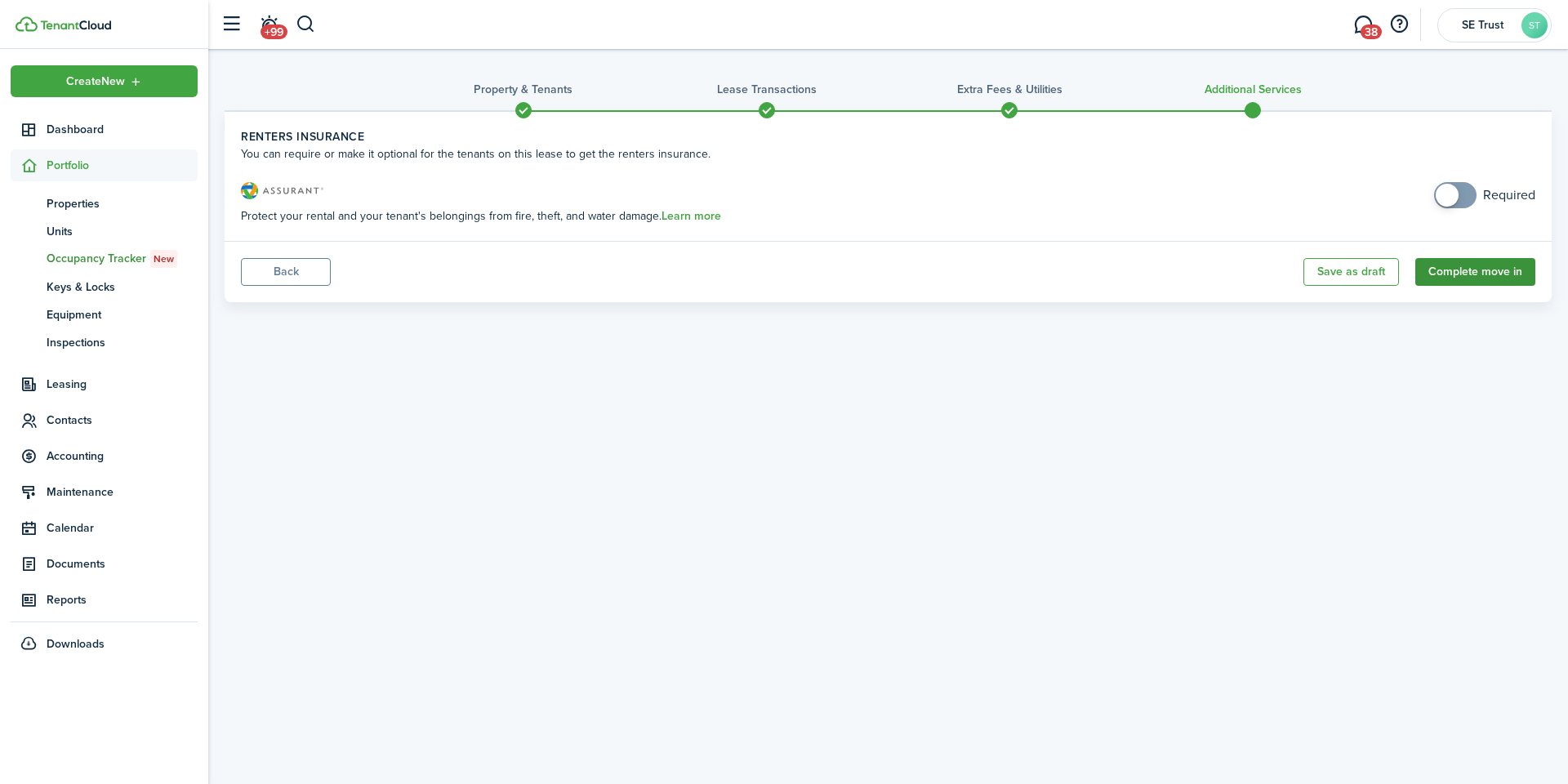
click at [1487, 271] on button "Complete move in" at bounding box center [1474, 272] width 120 height 28
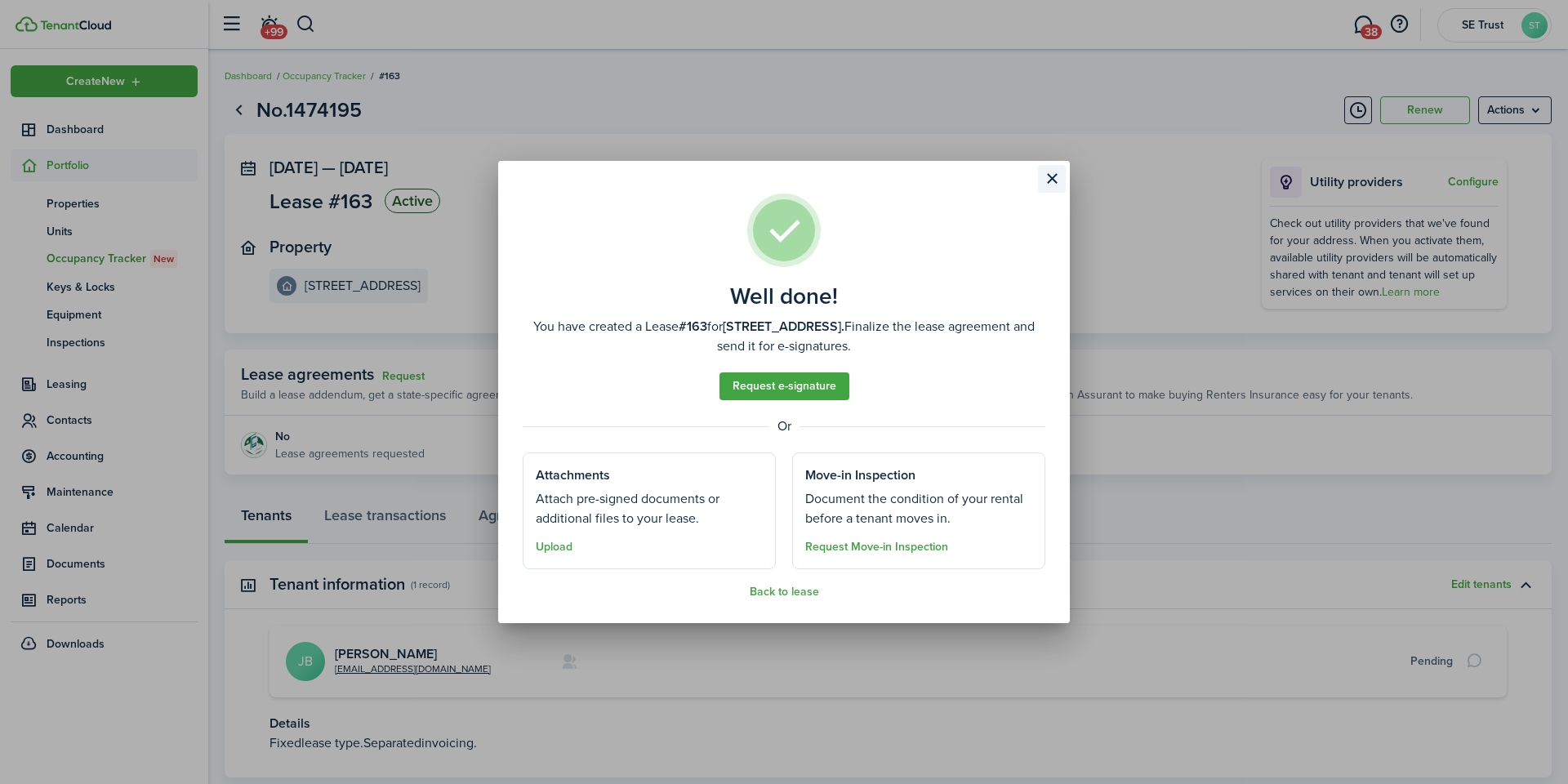
click at [1052, 174] on button "Close modal" at bounding box center [1052, 179] width 28 height 28
